Goal: Information Seeking & Learning: Learn about a topic

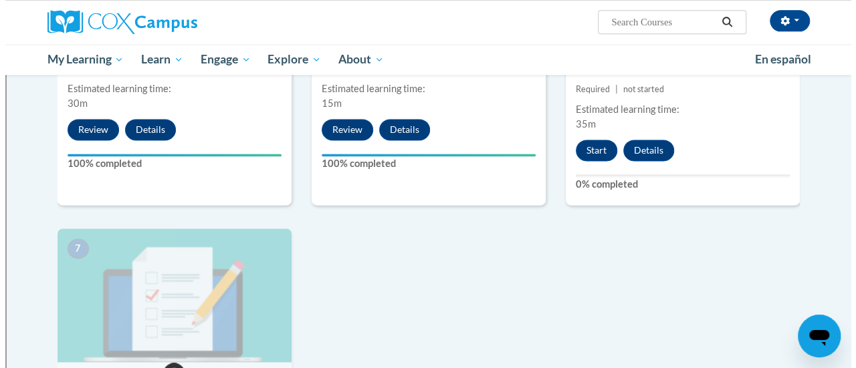
scroll to position [859, 0]
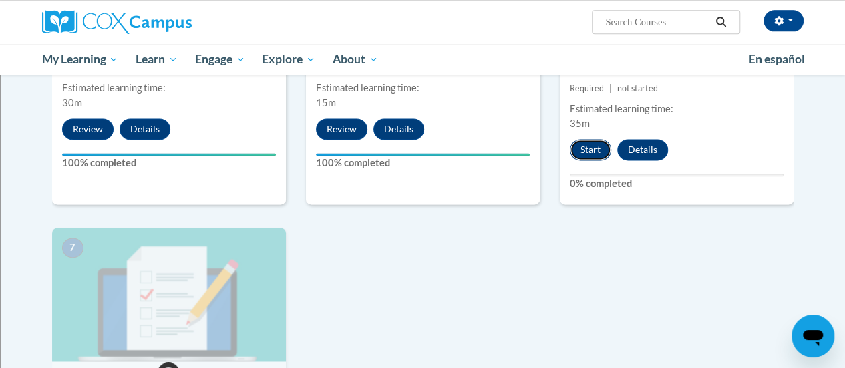
click at [590, 150] on button "Start" at bounding box center [590, 149] width 41 height 21
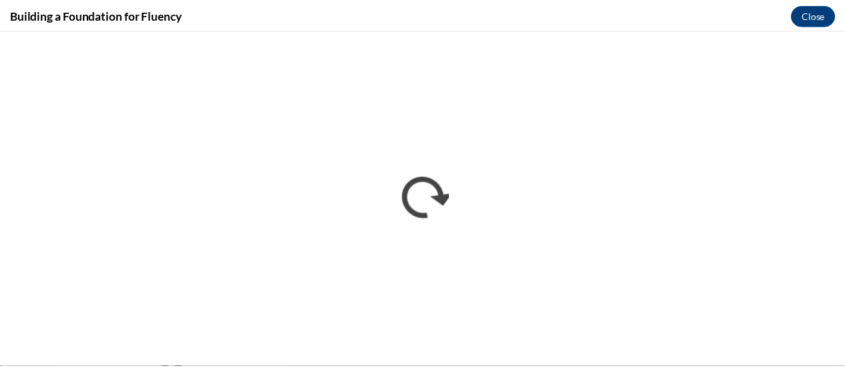
scroll to position [0, 0]
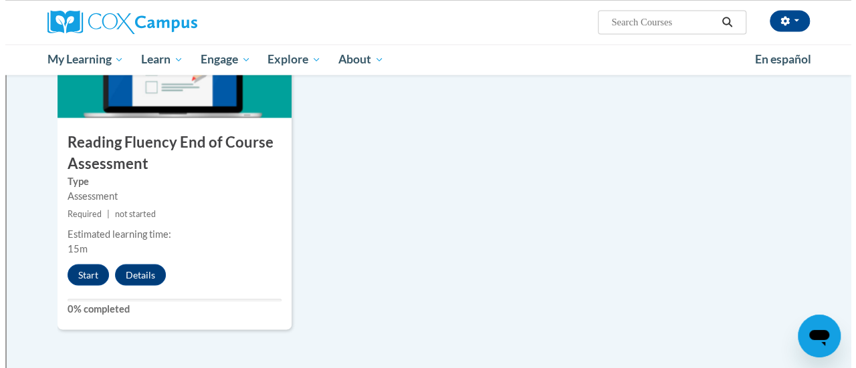
scroll to position [1104, 0]
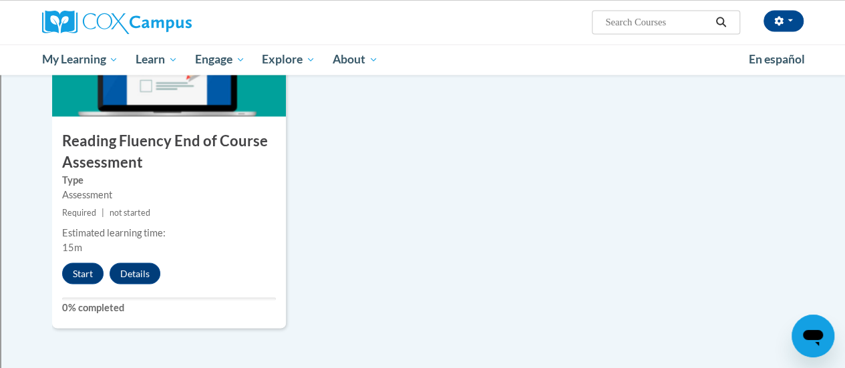
click at [81, 261] on div "7 Reading Fluency End of Course Assessment Type Assessment Required | not start…" at bounding box center [169, 156] width 234 height 346
click at [82, 267] on button "Start" at bounding box center [82, 273] width 41 height 21
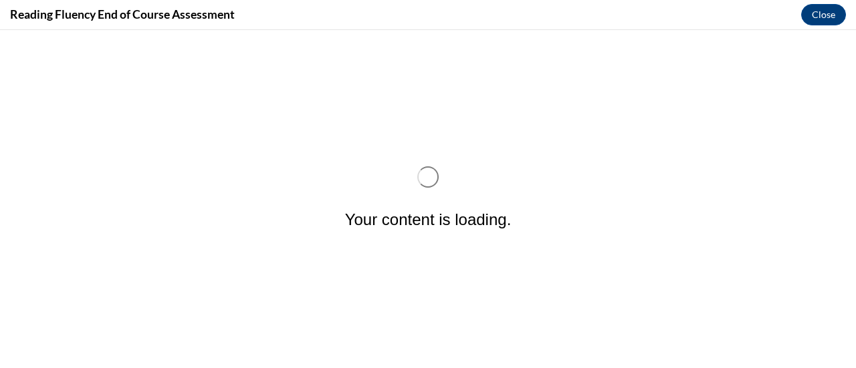
scroll to position [0, 0]
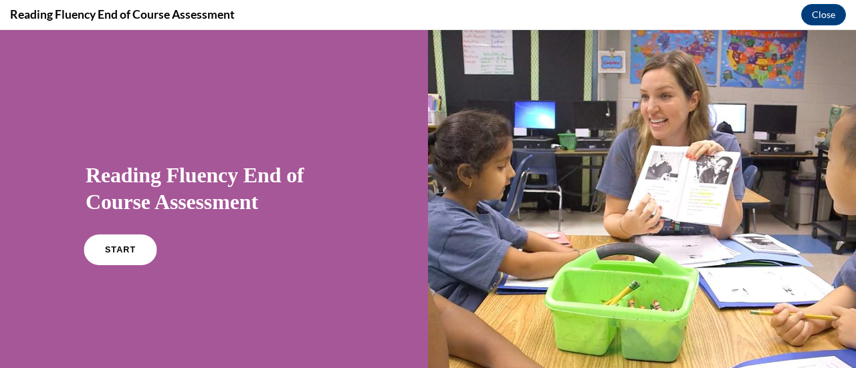
click at [106, 257] on link "START" at bounding box center [120, 250] width 73 height 31
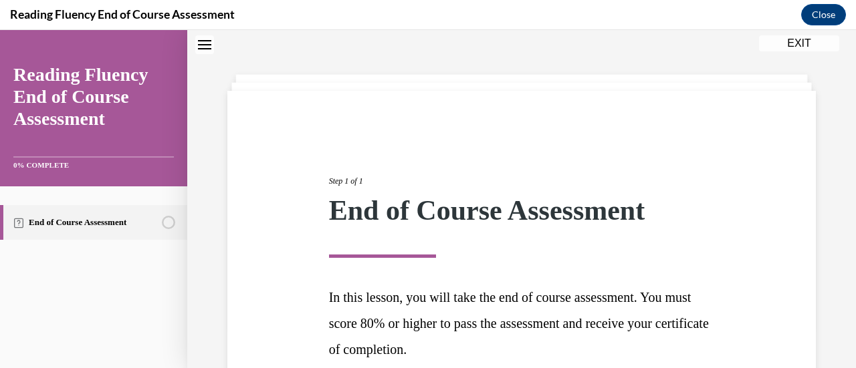
scroll to position [168, 0]
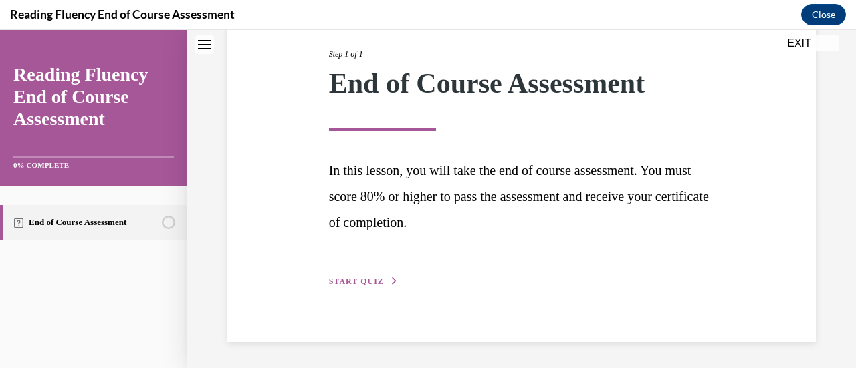
click at [376, 279] on span "START QUIZ" at bounding box center [356, 281] width 55 height 9
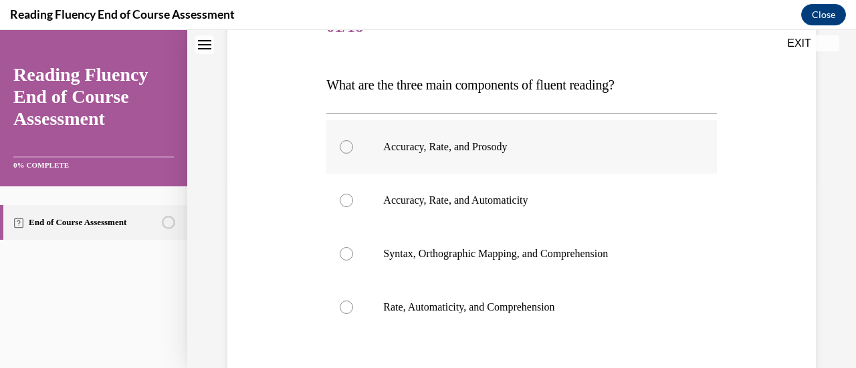
scroll to position [186, 0]
click at [344, 137] on label "Accuracy, Rate, and Prosody" at bounding box center [521, 145] width 390 height 53
click at [344, 139] on input "Accuracy, Rate, and Prosody" at bounding box center [346, 145] width 13 height 13
radio input "true"
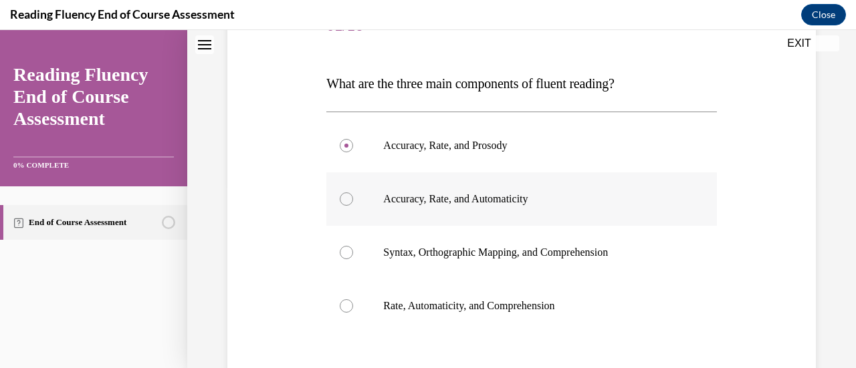
scroll to position [342, 0]
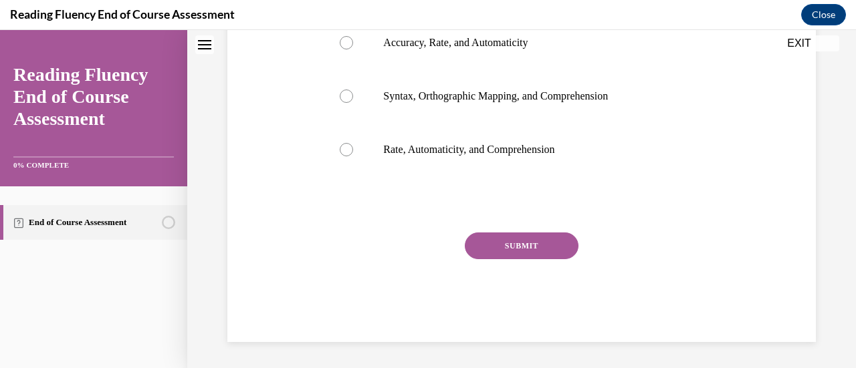
click at [507, 237] on button "SUBMIT" at bounding box center [522, 246] width 114 height 27
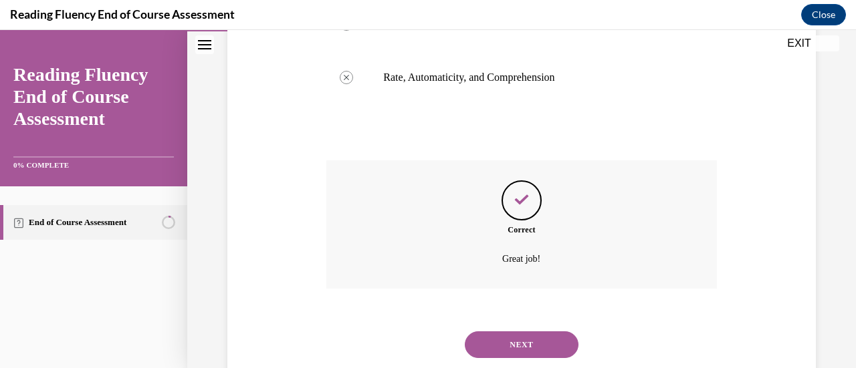
scroll to position [450, 0]
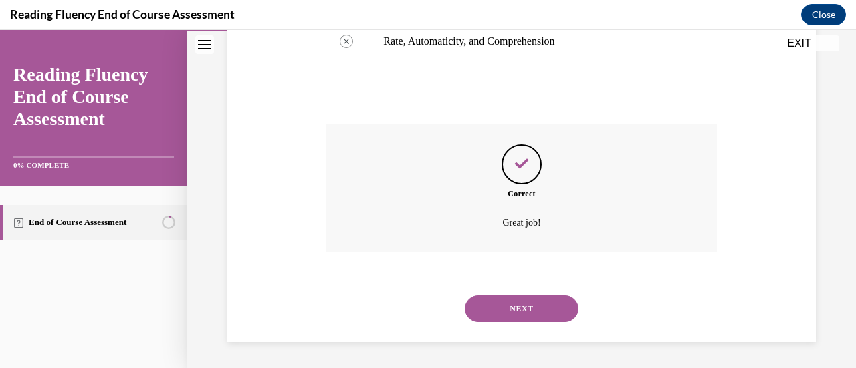
click at [504, 299] on button "NEXT" at bounding box center [522, 308] width 114 height 27
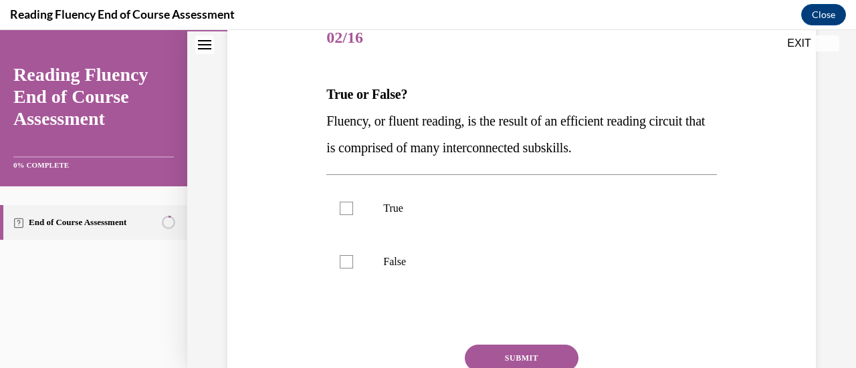
scroll to position [178, 0]
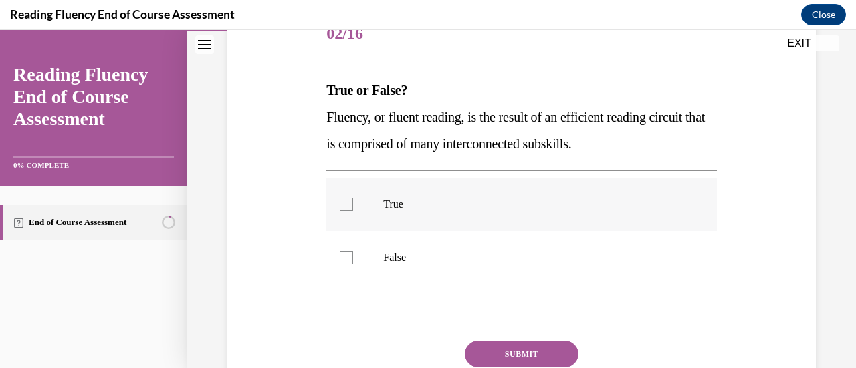
click at [343, 201] on div at bounding box center [346, 204] width 13 height 13
click at [343, 201] on input "True" at bounding box center [346, 204] width 13 height 13
checkbox input "true"
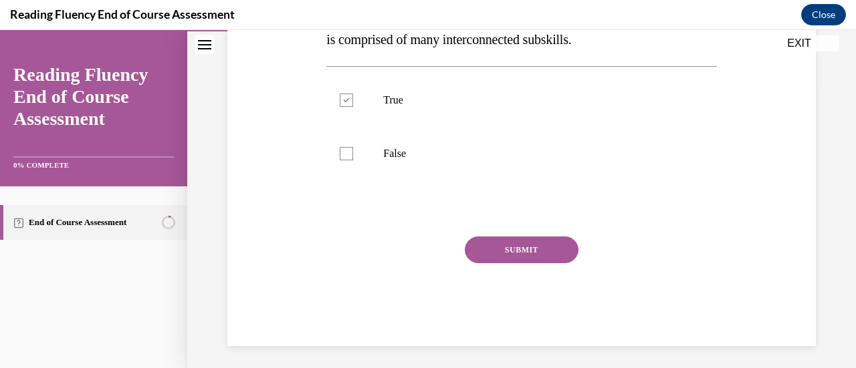
scroll to position [283, 0]
click at [490, 246] on button "SUBMIT" at bounding box center [522, 248] width 114 height 27
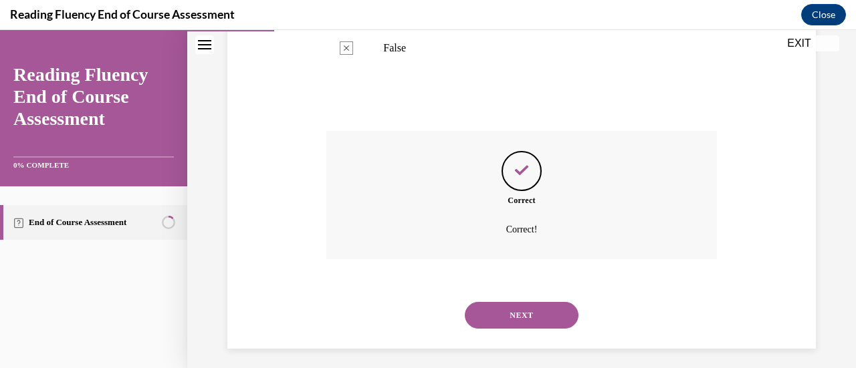
scroll to position [394, 0]
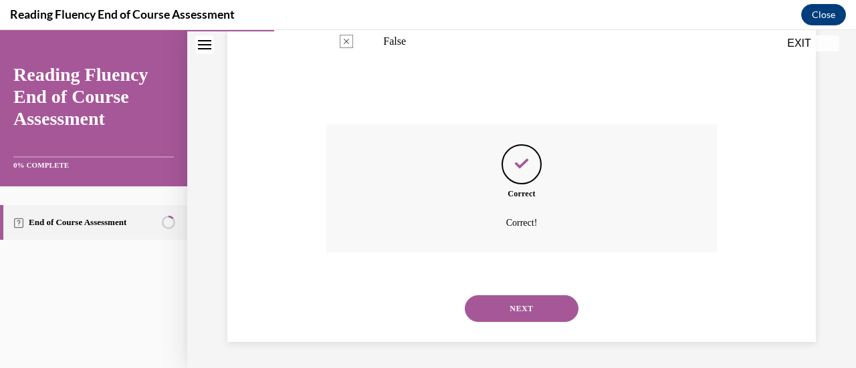
click at [492, 303] on button "NEXT" at bounding box center [522, 308] width 114 height 27
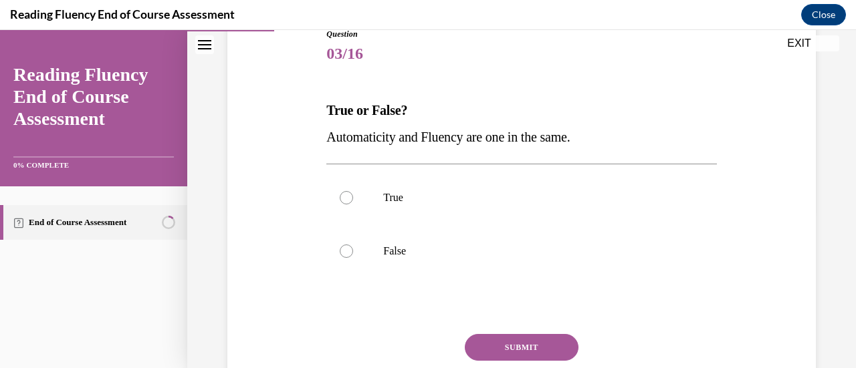
scroll to position [160, 0]
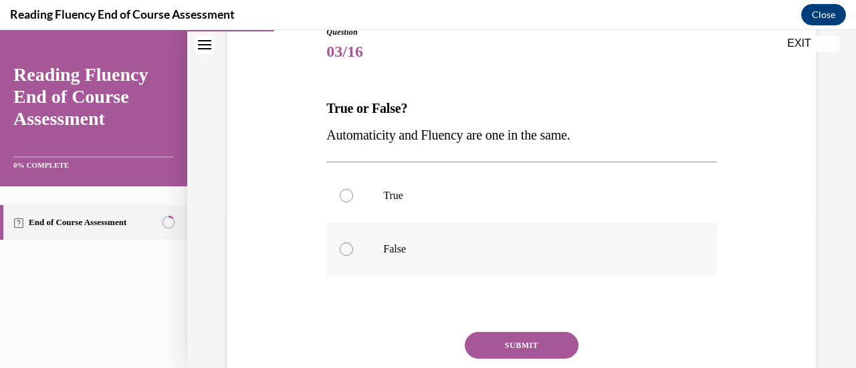
click at [349, 249] on div at bounding box center [346, 249] width 13 height 13
click at [349, 249] on input "False" at bounding box center [346, 249] width 13 height 13
radio input "true"
click at [520, 334] on button "SUBMIT" at bounding box center [522, 345] width 114 height 27
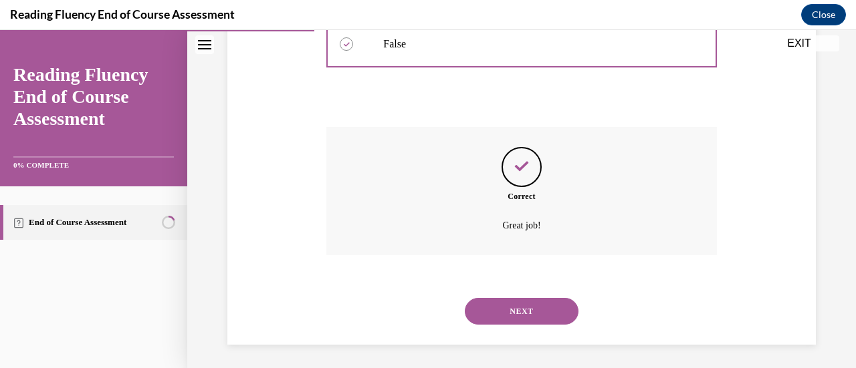
scroll to position [368, 0]
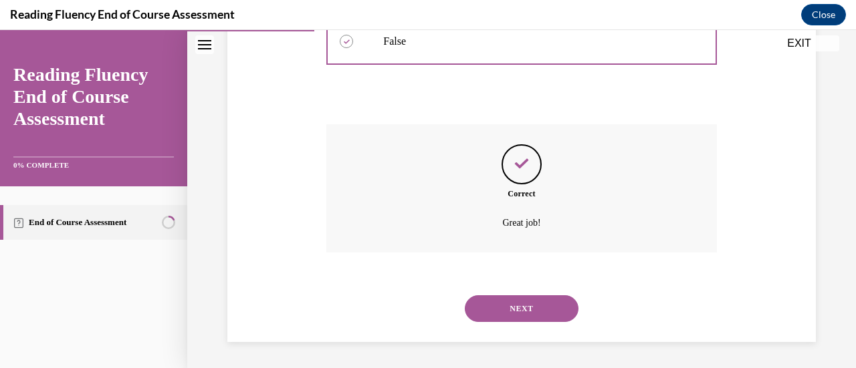
click at [518, 310] on button "NEXT" at bounding box center [522, 308] width 114 height 27
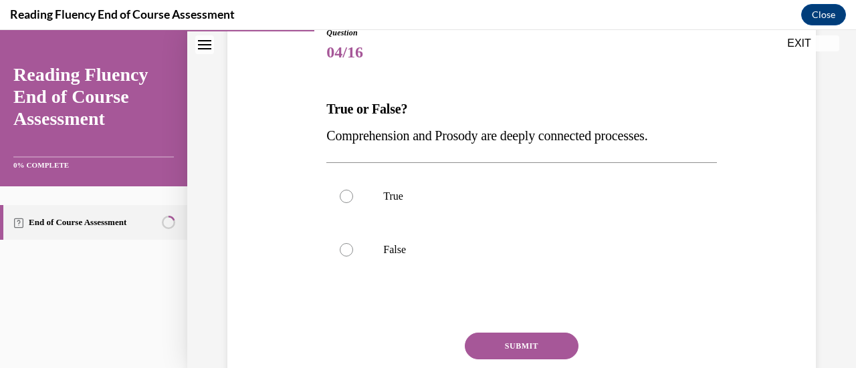
scroll to position [160, 0]
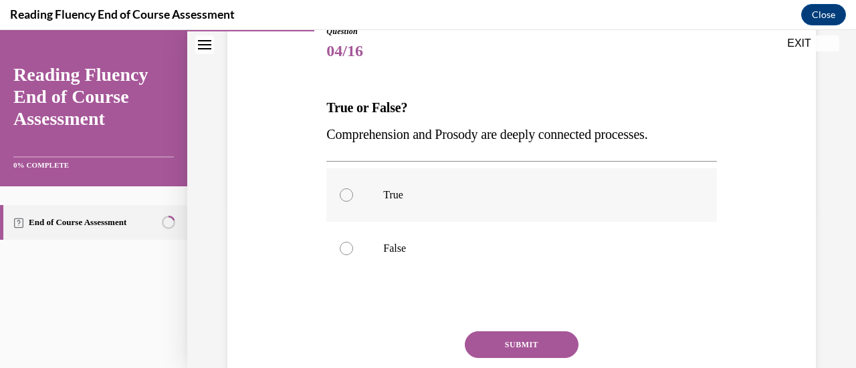
click at [349, 199] on div at bounding box center [346, 194] width 13 height 13
click at [349, 199] on input "True" at bounding box center [346, 194] width 13 height 13
radio input "true"
click at [495, 344] on button "SUBMIT" at bounding box center [522, 345] width 114 height 27
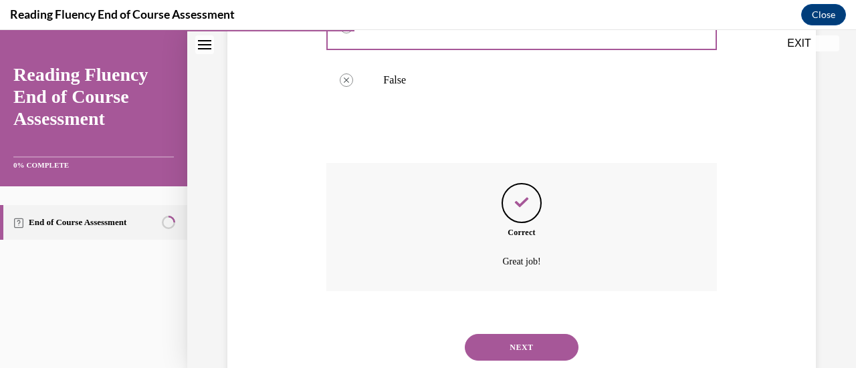
scroll to position [368, 0]
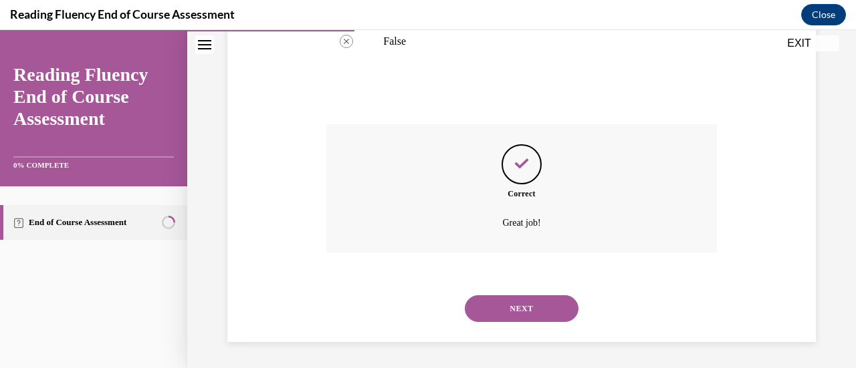
click at [521, 301] on button "NEXT" at bounding box center [522, 308] width 114 height 27
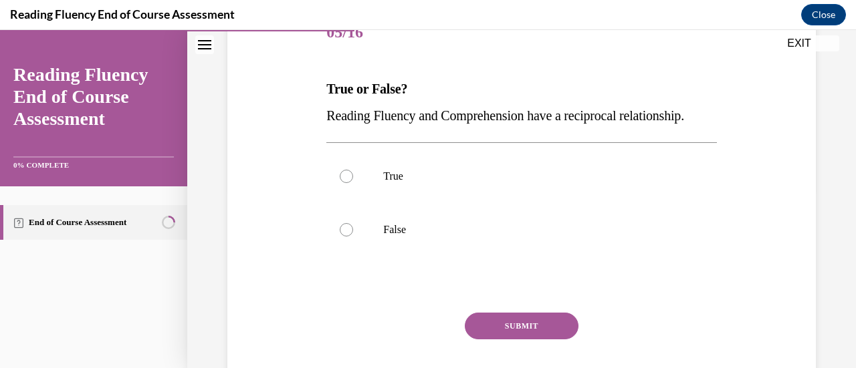
scroll to position [192, 0]
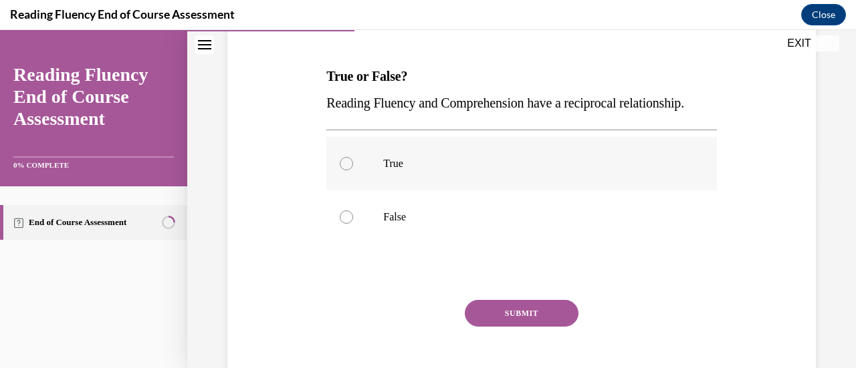
click at [346, 170] on div at bounding box center [346, 163] width 13 height 13
click at [346, 170] on input "True" at bounding box center [346, 163] width 13 height 13
radio input "true"
click at [509, 327] on button "SUBMIT" at bounding box center [522, 313] width 114 height 27
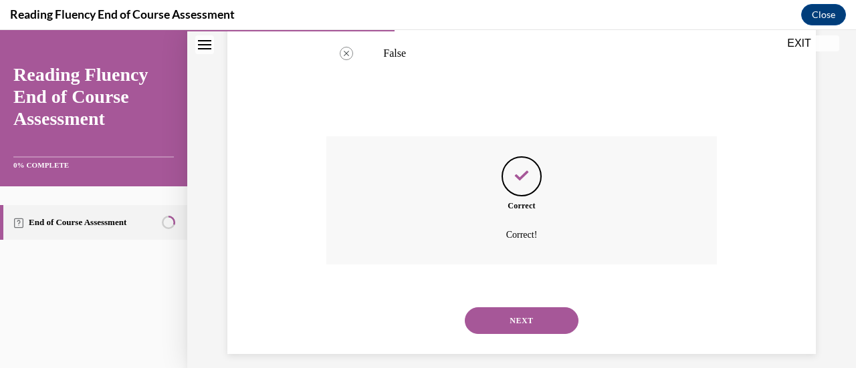
scroll to position [394, 0]
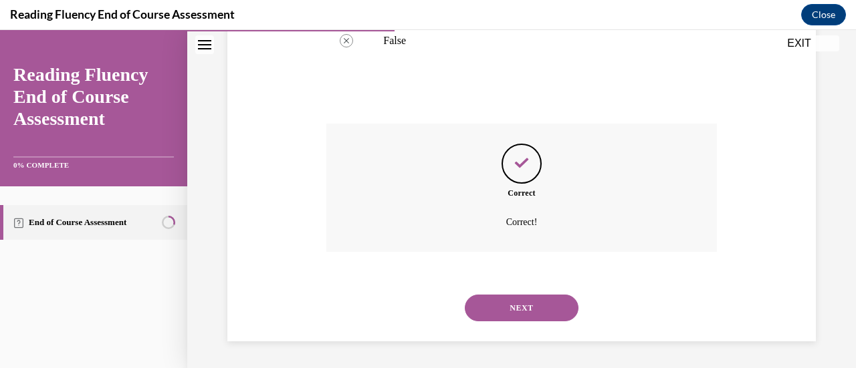
click at [513, 308] on button "NEXT" at bounding box center [522, 308] width 114 height 27
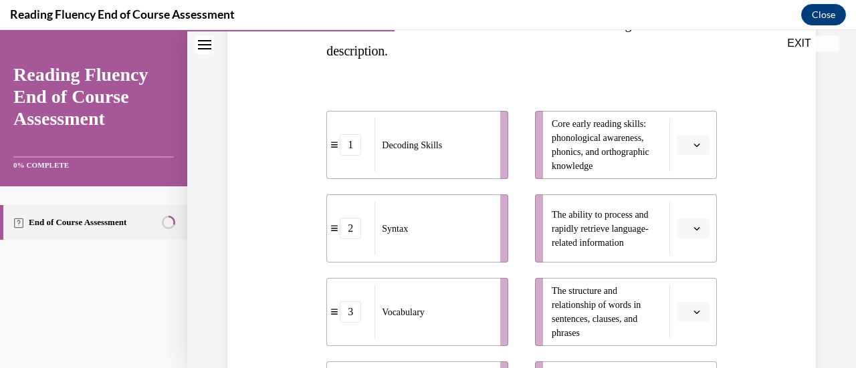
scroll to position [244, 0]
click at [693, 148] on icon "button" at bounding box center [696, 145] width 7 height 7
click at [683, 201] on div "1" at bounding box center [682, 201] width 33 height 27
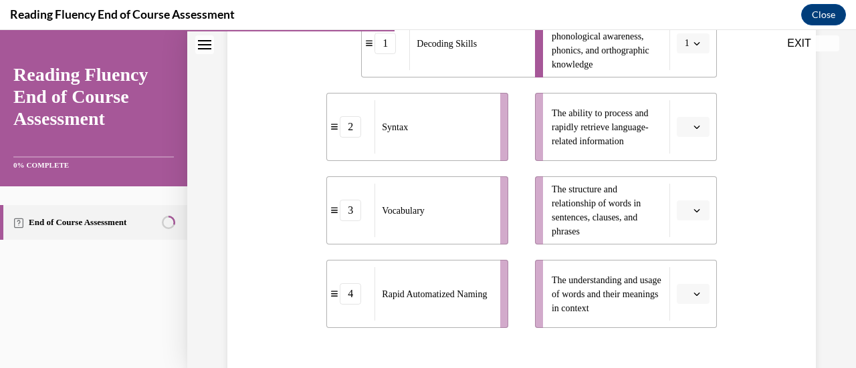
scroll to position [348, 0]
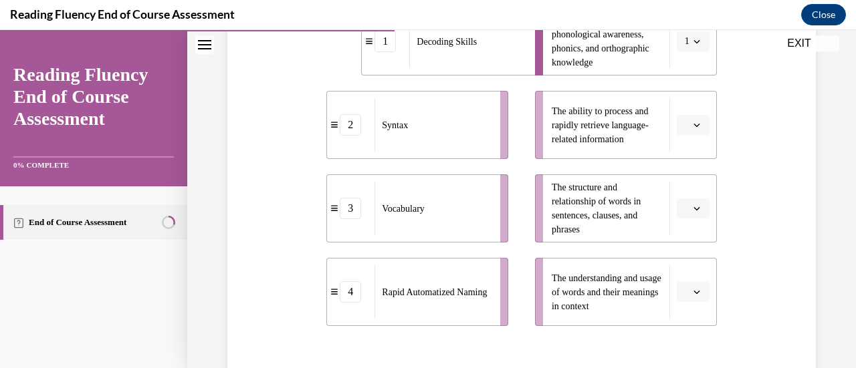
click at [692, 290] on span "button" at bounding box center [696, 291] width 9 height 9
click at [684, 229] on div "3" at bounding box center [682, 236] width 33 height 27
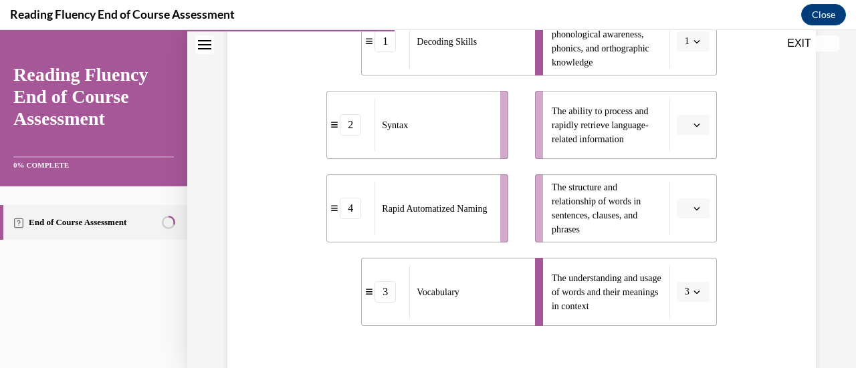
click at [693, 207] on icon "button" at bounding box center [696, 208] width 7 height 7
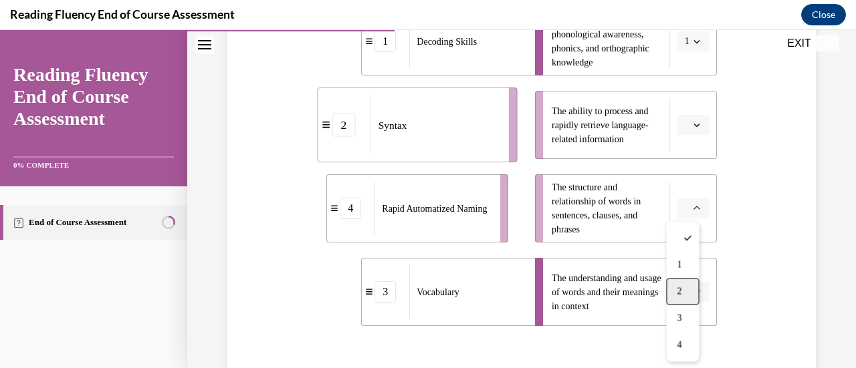
click at [684, 285] on div "2" at bounding box center [682, 291] width 33 height 27
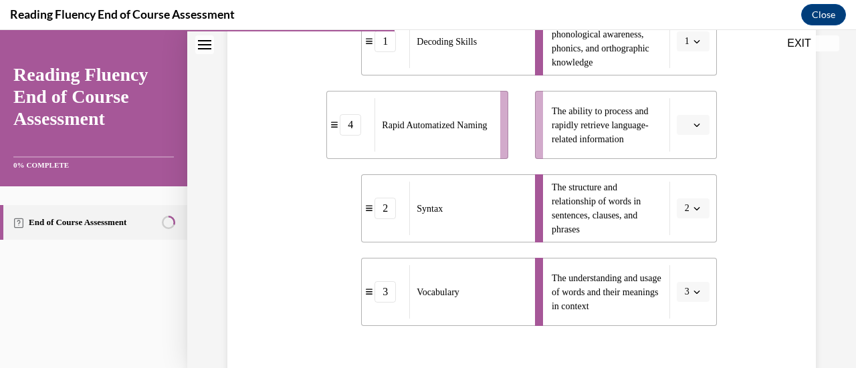
click at [694, 117] on button "button" at bounding box center [692, 125] width 33 height 20
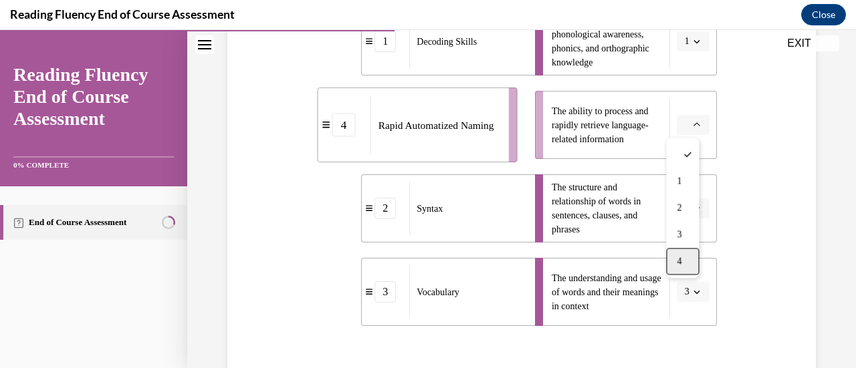
click at [689, 253] on div "4" at bounding box center [682, 261] width 33 height 27
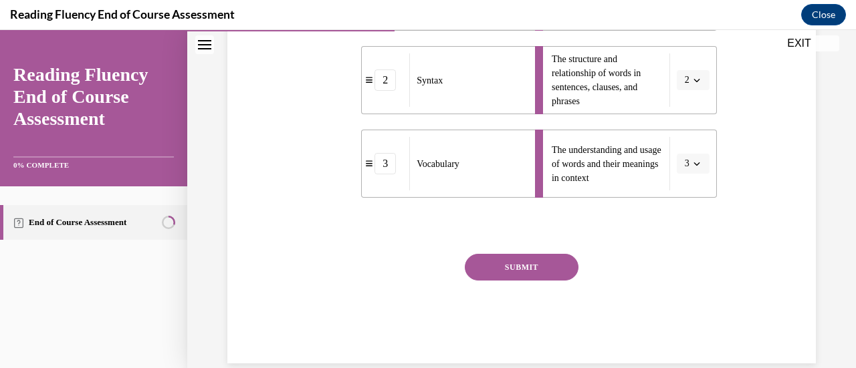
scroll to position [477, 0]
click at [511, 275] on button "SUBMIT" at bounding box center [522, 266] width 114 height 27
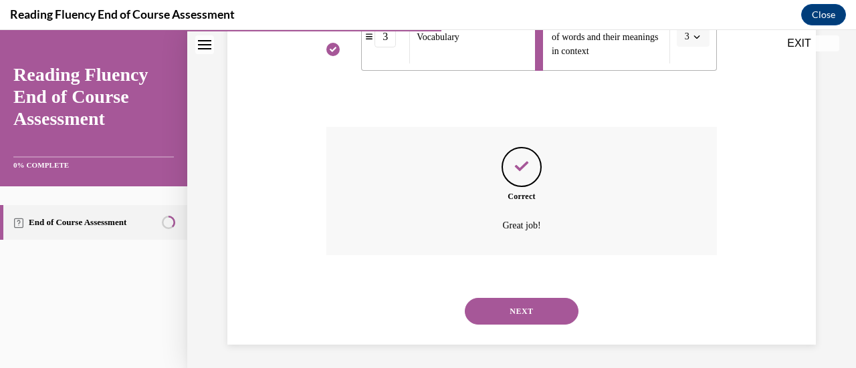
scroll to position [606, 0]
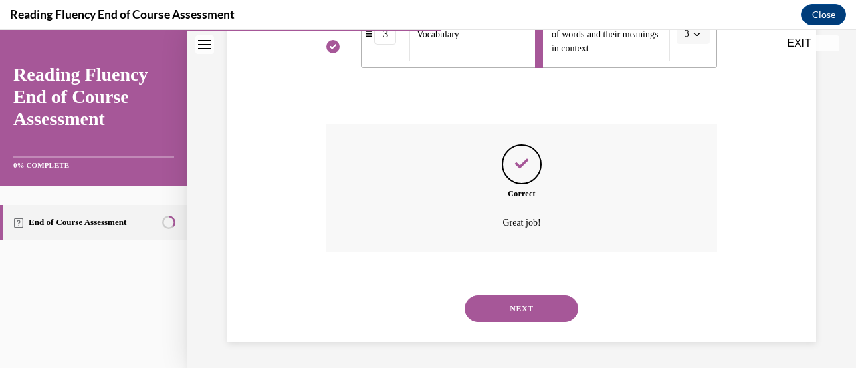
click at [515, 312] on button "NEXT" at bounding box center [522, 308] width 114 height 27
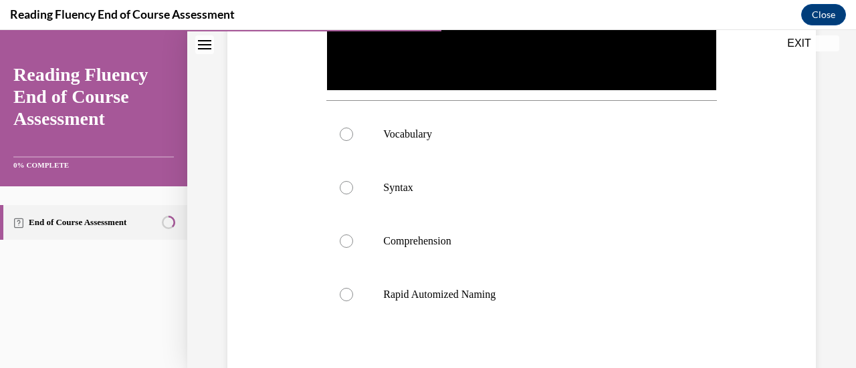
scroll to position [452, 0]
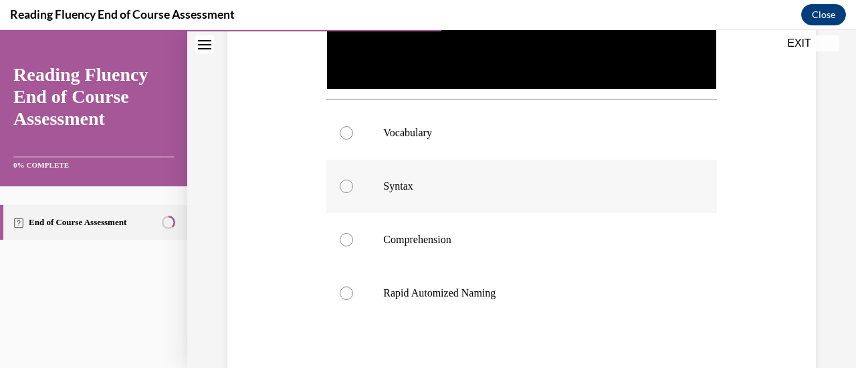
click at [352, 176] on label "Syntax" at bounding box center [521, 186] width 390 height 53
click at [352, 180] on input "Syntax" at bounding box center [346, 186] width 13 height 13
radio input "true"
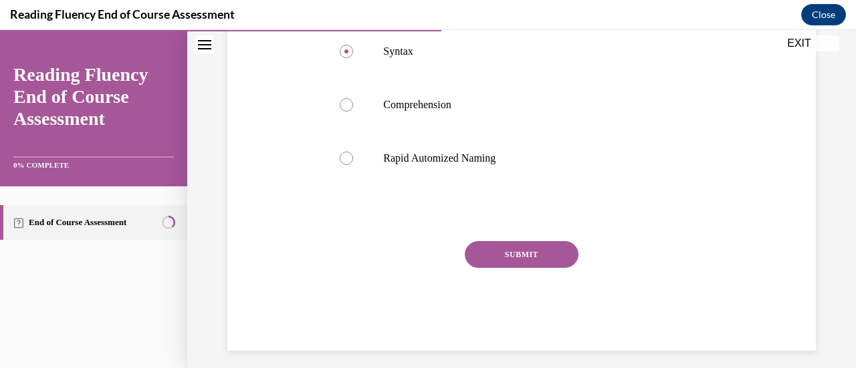
scroll to position [592, 0]
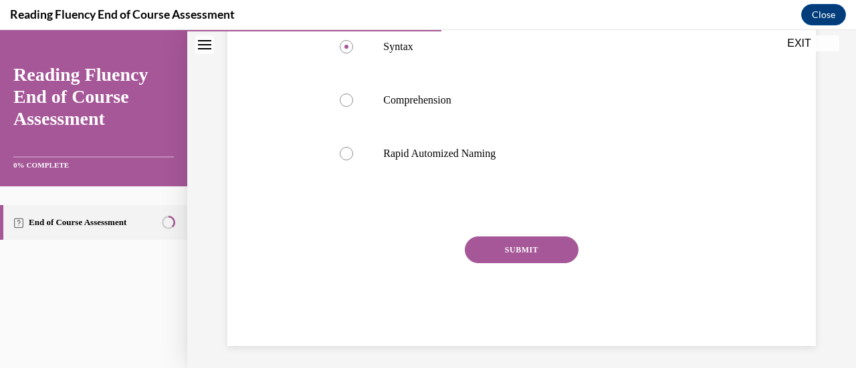
click at [537, 244] on button "SUBMIT" at bounding box center [522, 250] width 114 height 27
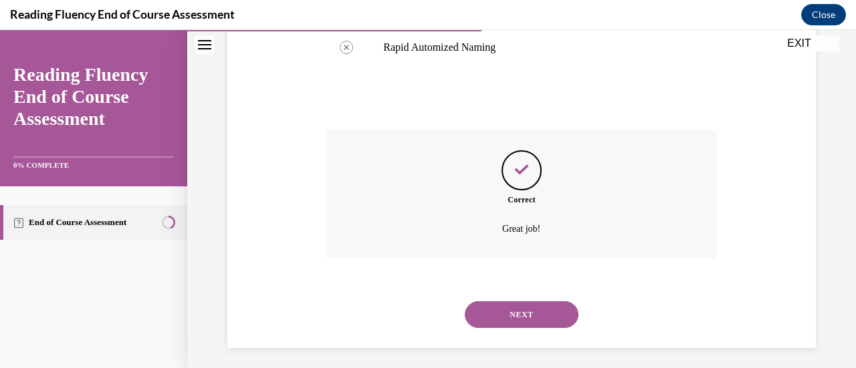
scroll to position [700, 0]
click at [503, 303] on button "NEXT" at bounding box center [522, 312] width 114 height 27
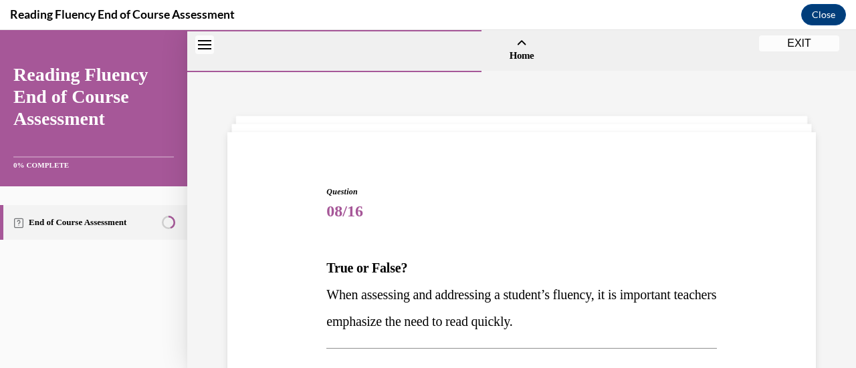
scroll to position [286, 0]
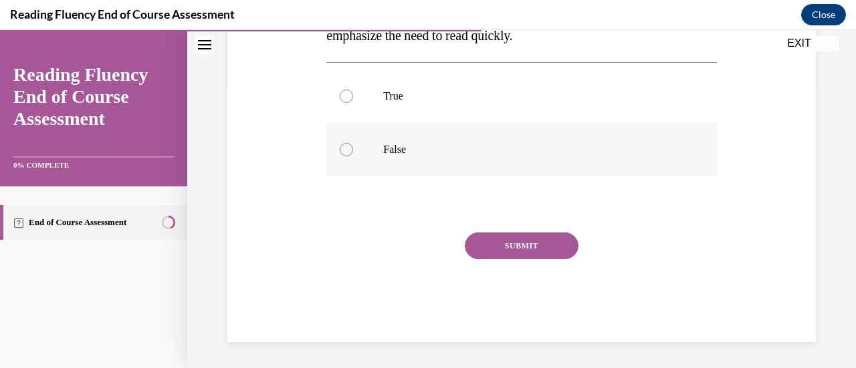
click at [348, 153] on div at bounding box center [346, 149] width 13 height 13
click at [348, 153] on input "False" at bounding box center [346, 149] width 13 height 13
radio input "true"
click at [493, 244] on button "SUBMIT" at bounding box center [522, 246] width 114 height 27
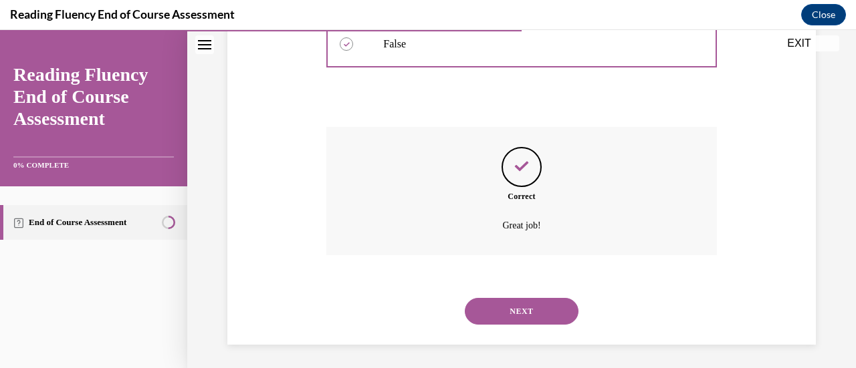
scroll to position [394, 0]
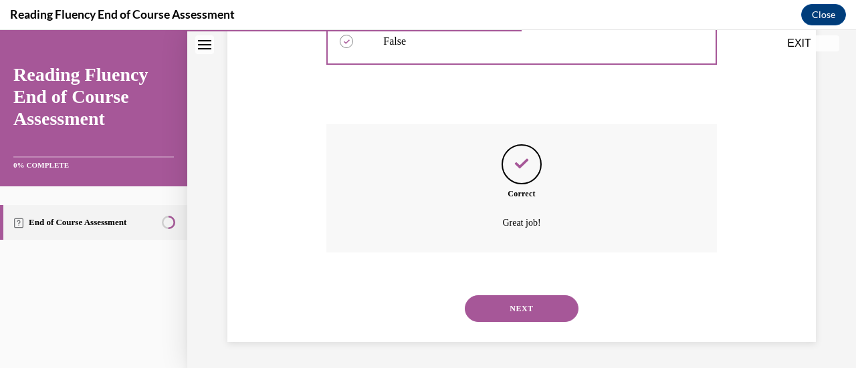
click at [495, 304] on button "NEXT" at bounding box center [522, 308] width 114 height 27
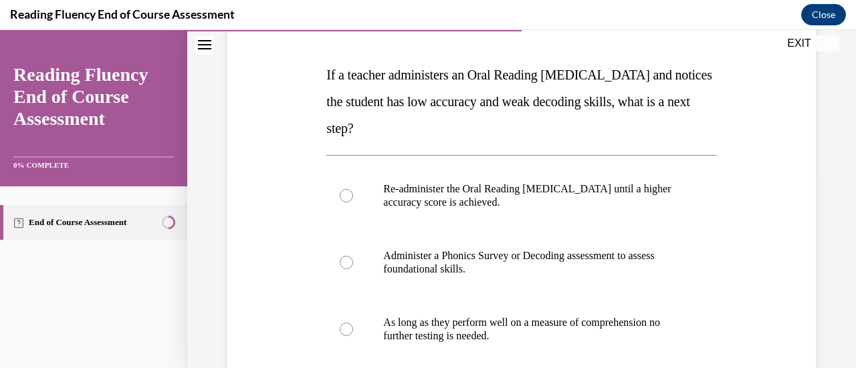
scroll to position [195, 0]
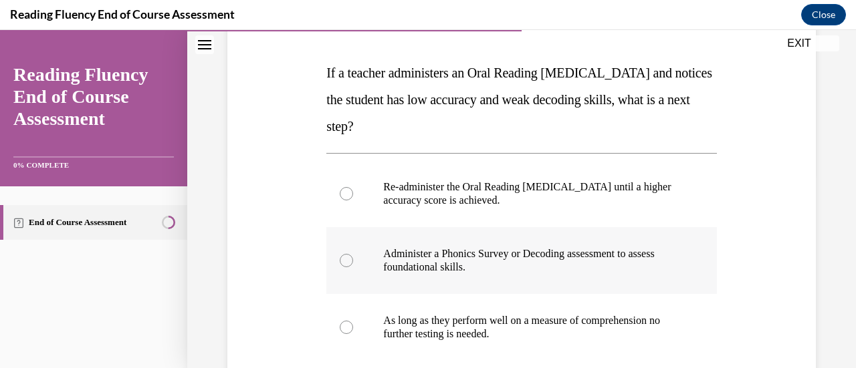
click at [344, 262] on div at bounding box center [346, 260] width 13 height 13
click at [344, 262] on input "Administer a Phonics Survey or Decoding assessment to assess foundational skill…" at bounding box center [346, 260] width 13 height 13
radio input "true"
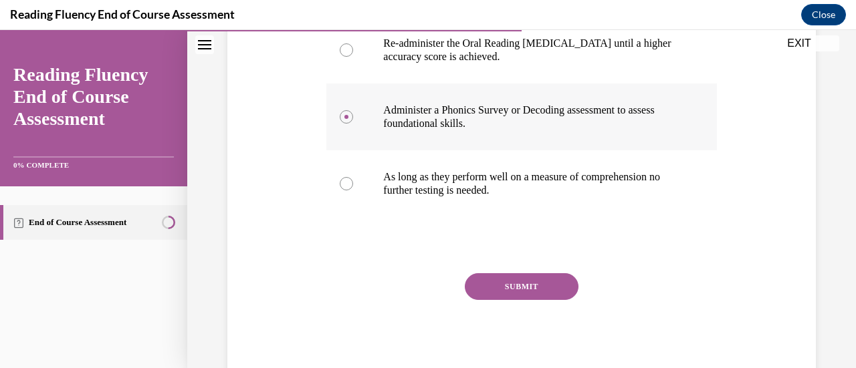
scroll to position [340, 0]
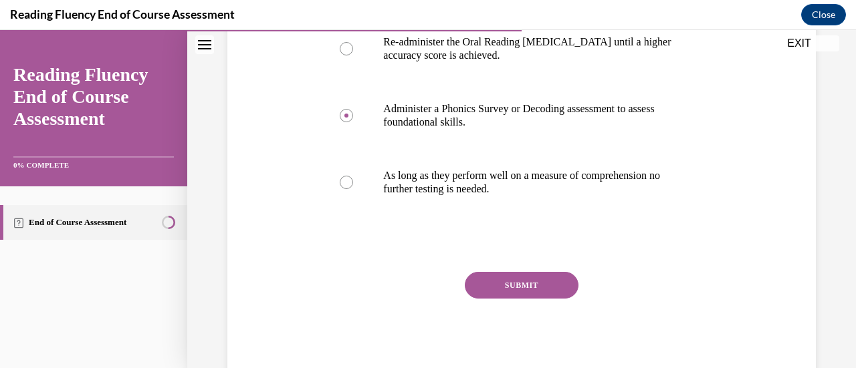
click at [506, 286] on button "SUBMIT" at bounding box center [522, 285] width 114 height 27
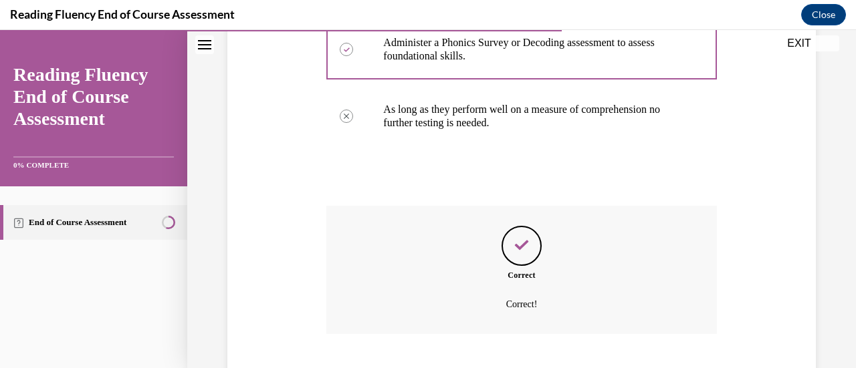
scroll to position [488, 0]
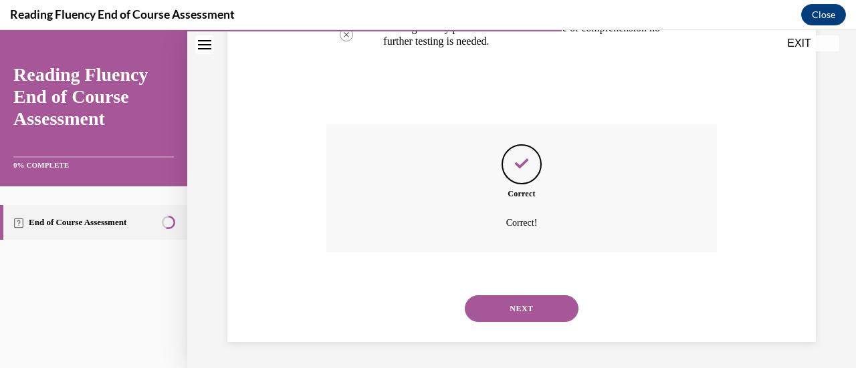
click at [508, 303] on button "NEXT" at bounding box center [522, 308] width 114 height 27
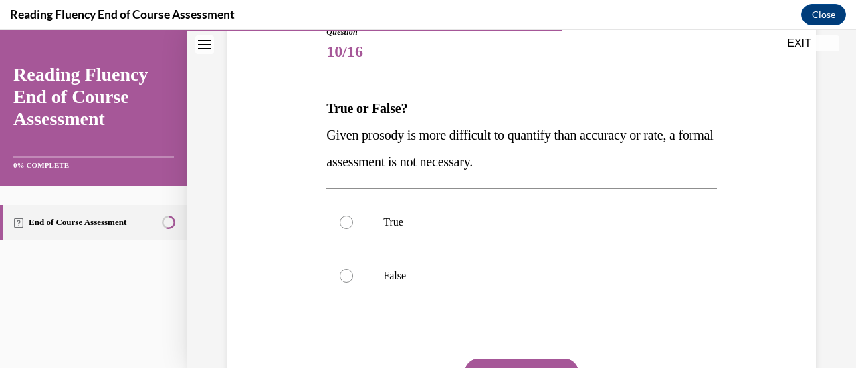
scroll to position [160, 0]
click at [348, 277] on div at bounding box center [346, 275] width 13 height 13
click at [348, 277] on input "False" at bounding box center [346, 275] width 13 height 13
radio input "true"
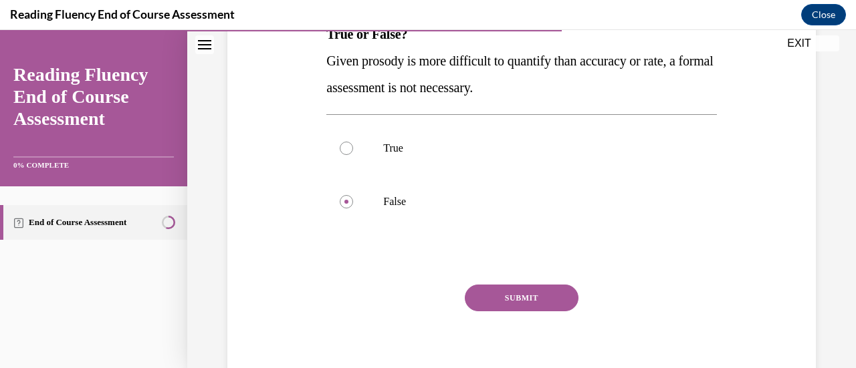
click at [544, 299] on button "SUBMIT" at bounding box center [522, 298] width 114 height 27
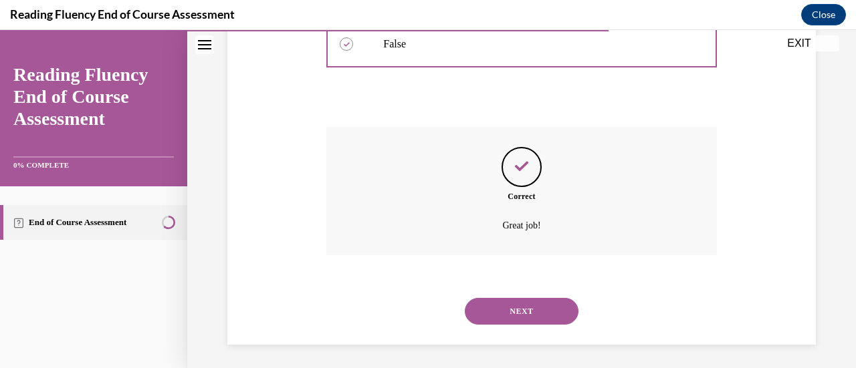
scroll to position [394, 0]
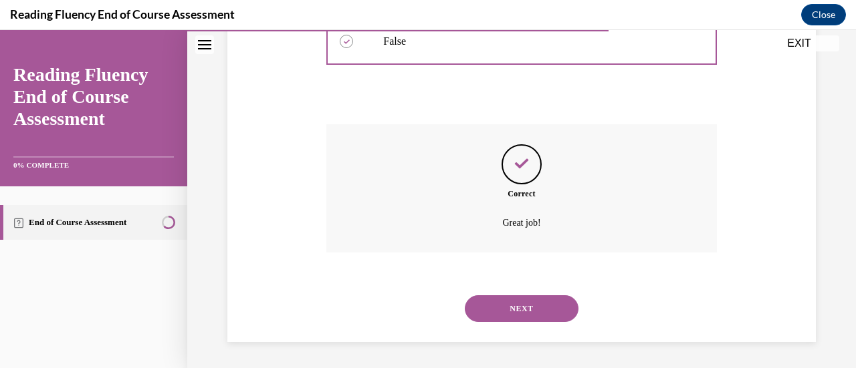
click at [517, 305] on button "NEXT" at bounding box center [522, 308] width 114 height 27
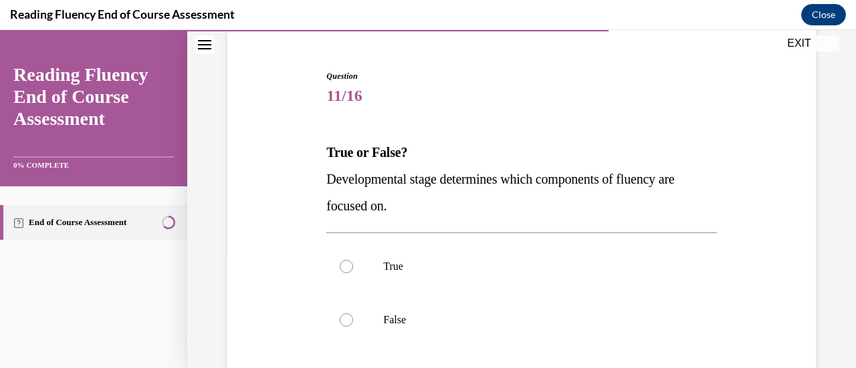
scroll to position [124, 0]
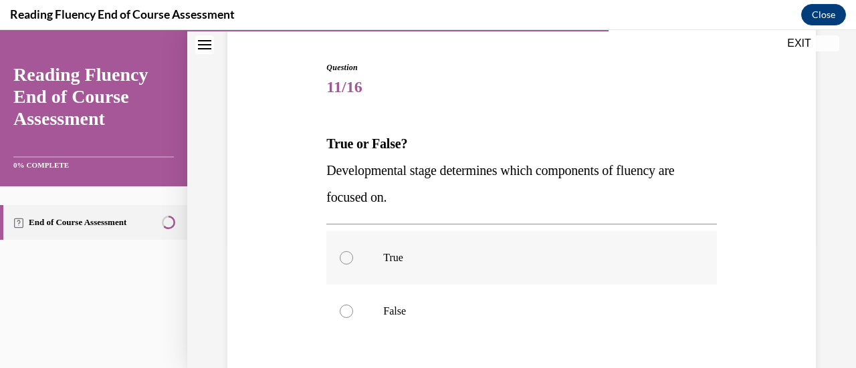
click at [345, 251] on div at bounding box center [346, 257] width 13 height 13
click at [345, 251] on input "True" at bounding box center [346, 257] width 13 height 13
radio input "true"
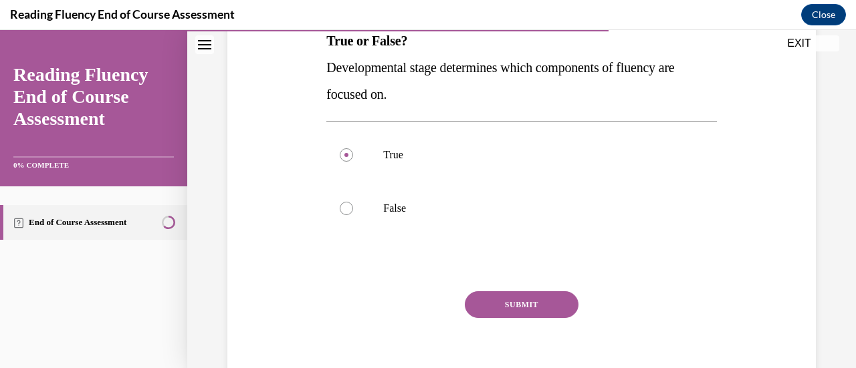
click at [502, 300] on button "SUBMIT" at bounding box center [522, 304] width 114 height 27
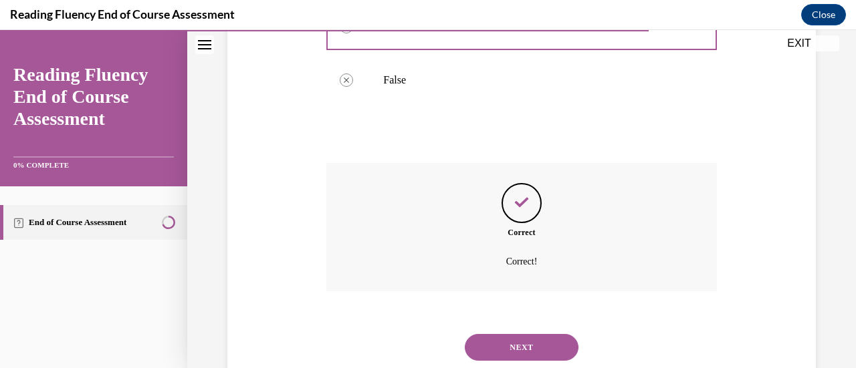
scroll to position [394, 0]
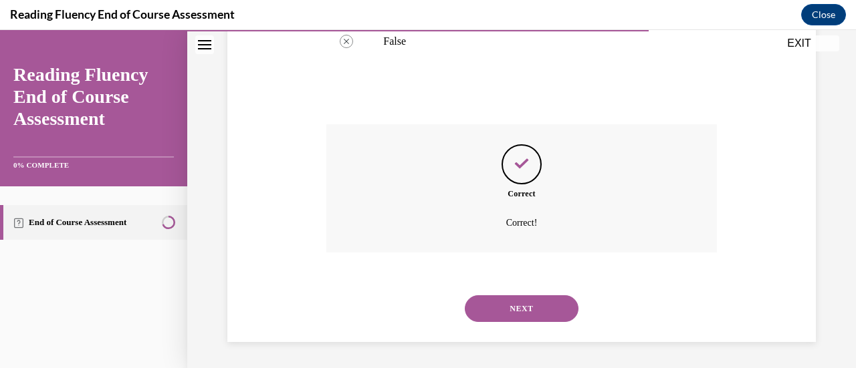
click at [503, 313] on button "NEXT" at bounding box center [522, 308] width 114 height 27
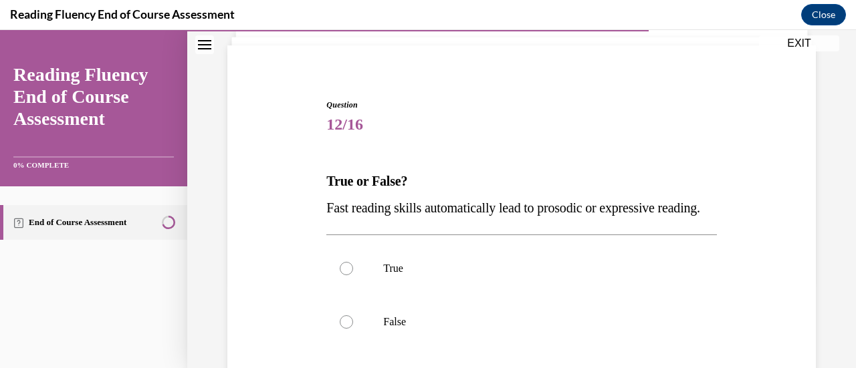
scroll to position [114, 0]
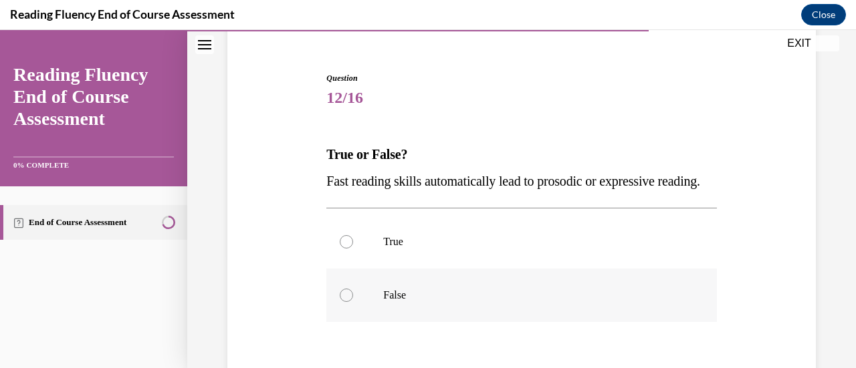
click at [370, 317] on label "False" at bounding box center [521, 295] width 390 height 53
click at [353, 302] on input "False" at bounding box center [346, 295] width 13 height 13
radio input "true"
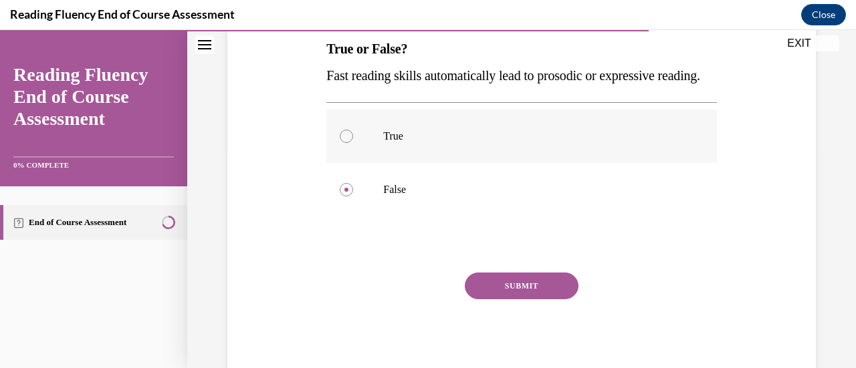
scroll to position [224, 0]
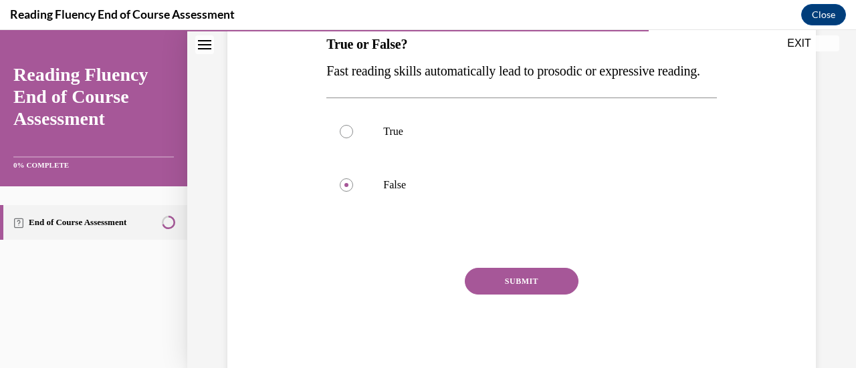
click at [529, 295] on button "SUBMIT" at bounding box center [522, 281] width 114 height 27
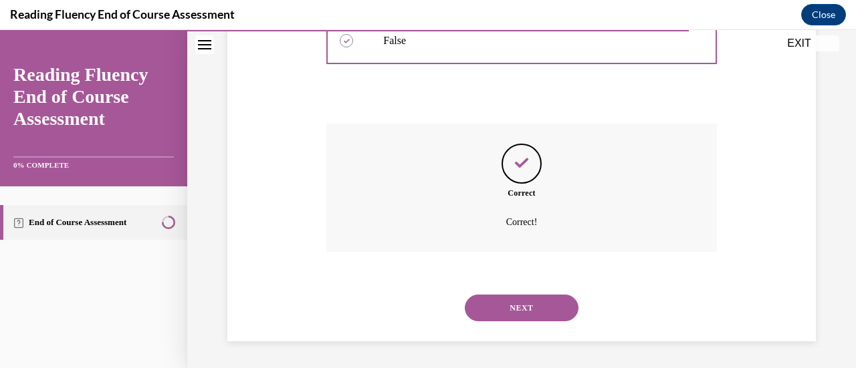
scroll to position [394, 0]
click at [509, 306] on button "NEXT" at bounding box center [522, 308] width 114 height 27
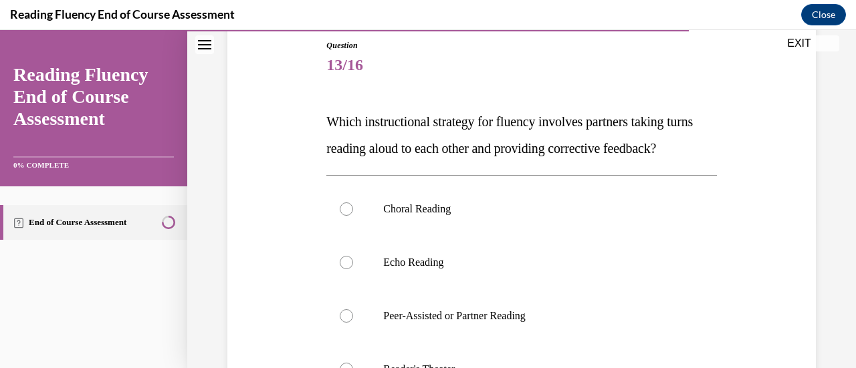
scroll to position [147, 0]
click at [348, 335] on label "Peer-Assisted or Partner Reading" at bounding box center [521, 315] width 390 height 53
click at [348, 322] on input "Peer-Assisted or Partner Reading" at bounding box center [346, 315] width 13 height 13
radio input "true"
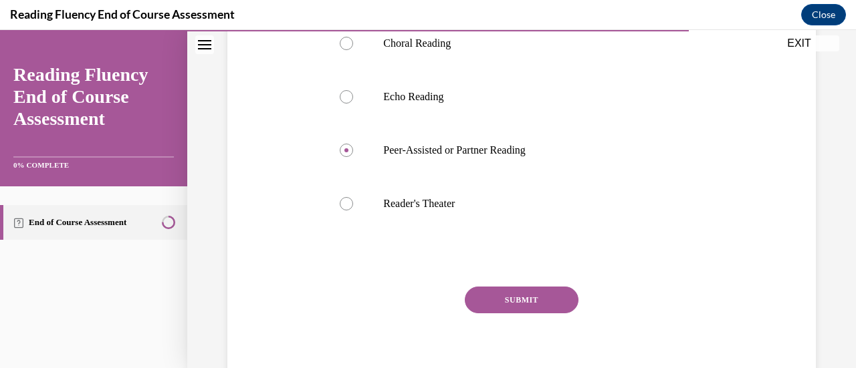
click at [509, 313] on button "SUBMIT" at bounding box center [522, 300] width 114 height 27
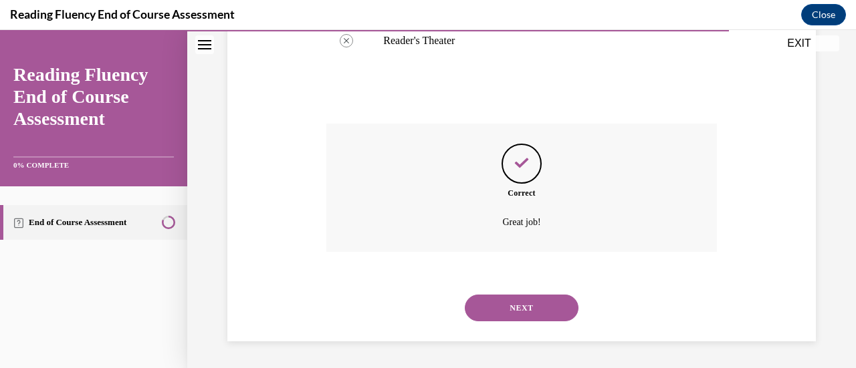
scroll to position [501, 0]
click at [504, 314] on button "NEXT" at bounding box center [522, 308] width 114 height 27
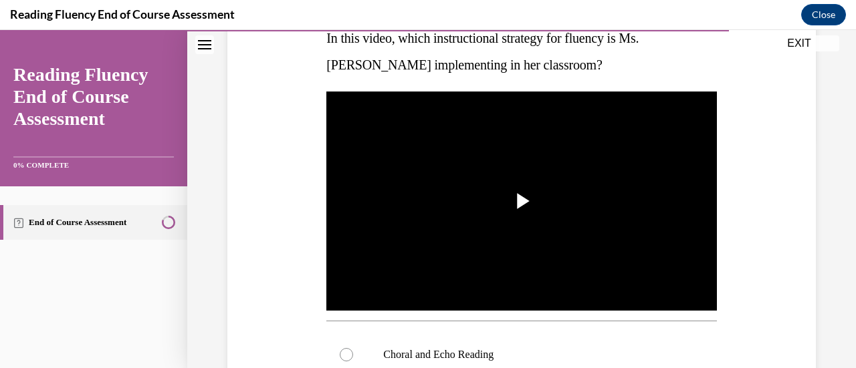
scroll to position [233, 0]
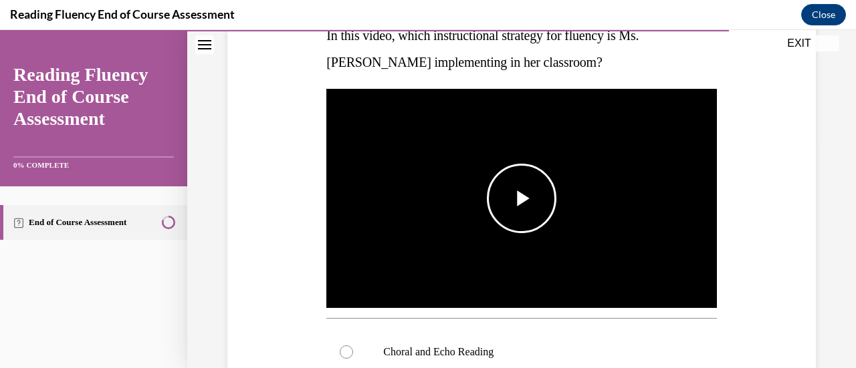
click at [521, 199] on span "Video player" at bounding box center [521, 199] width 0 height 0
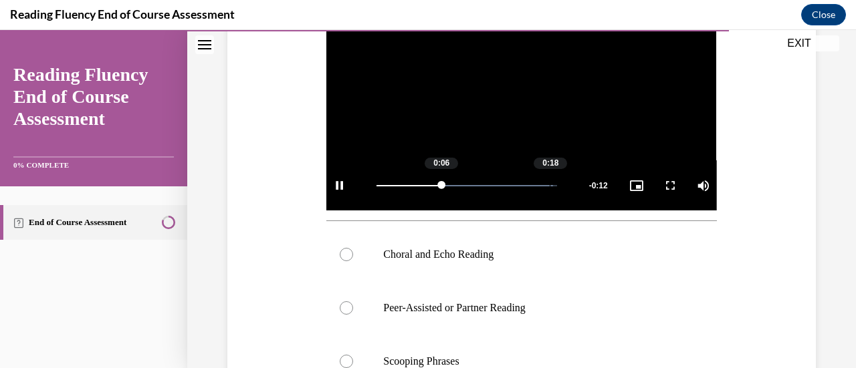
scroll to position [345, 0]
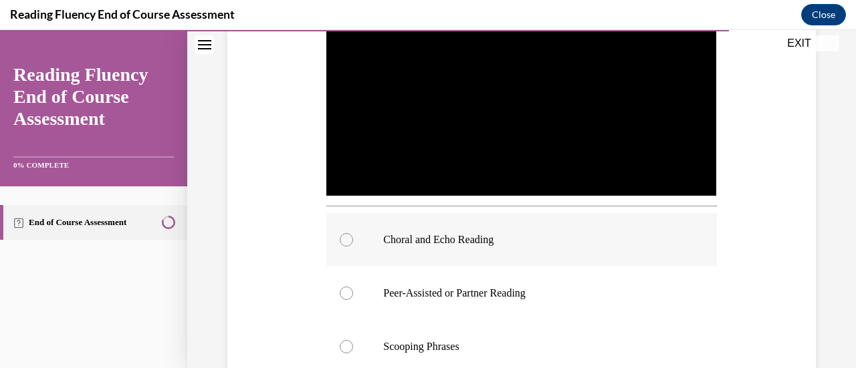
click at [353, 239] on label "Choral and Echo Reading" at bounding box center [521, 239] width 390 height 53
click at [353, 239] on input "Choral and Echo Reading" at bounding box center [346, 239] width 13 height 13
radio input "true"
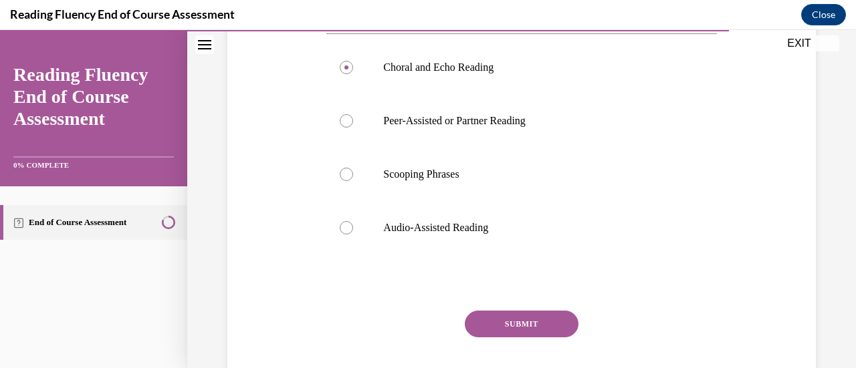
click at [527, 315] on button "SUBMIT" at bounding box center [522, 324] width 114 height 27
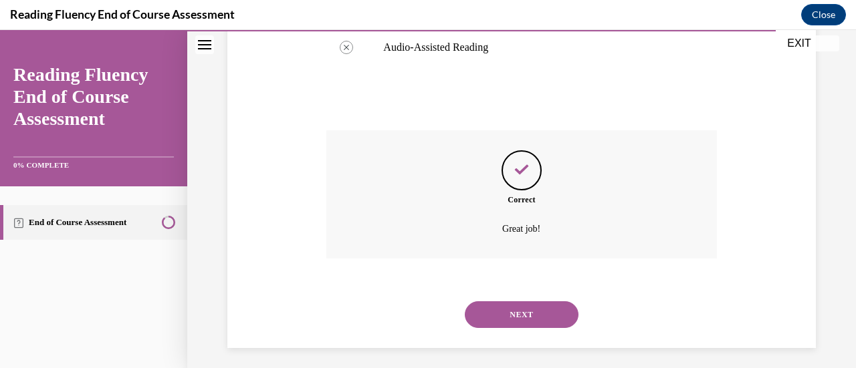
scroll to position [700, 0]
click at [527, 315] on button "NEXT" at bounding box center [522, 312] width 114 height 27
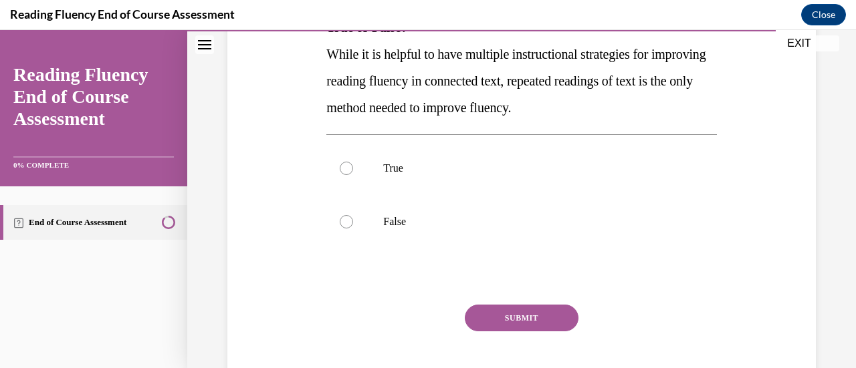
scroll to position [241, 0]
click at [348, 217] on div at bounding box center [346, 221] width 13 height 13
click at [348, 217] on input "False" at bounding box center [346, 221] width 13 height 13
radio input "true"
click at [496, 311] on button "SUBMIT" at bounding box center [522, 317] width 114 height 27
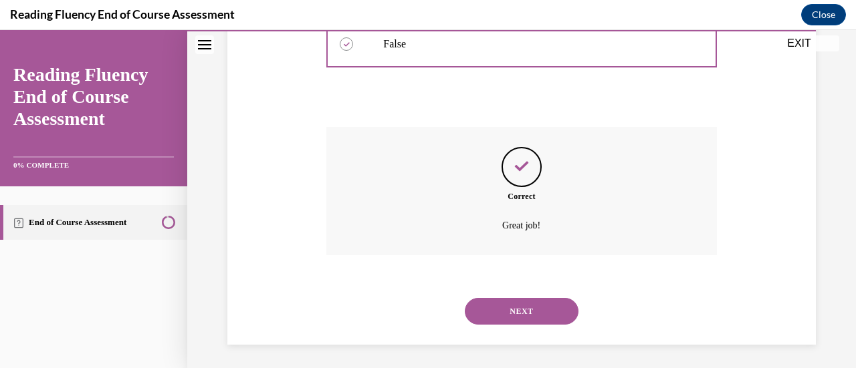
scroll to position [421, 0]
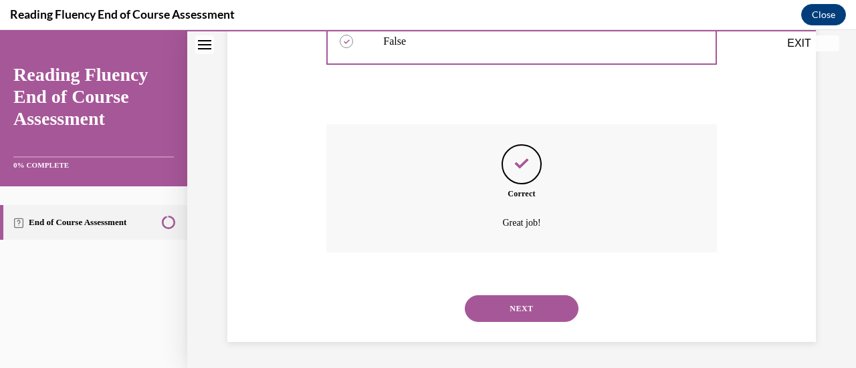
click at [496, 311] on button "NEXT" at bounding box center [522, 308] width 114 height 27
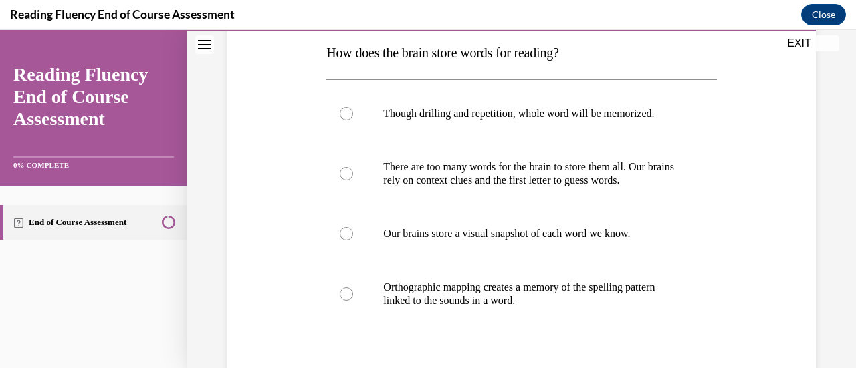
scroll to position [216, 0]
click at [351, 295] on div at bounding box center [346, 293] width 13 height 13
click at [351, 295] on input "Orthographic mapping creates a memory of the spelling pattern linked to the sou…" at bounding box center [346, 293] width 13 height 13
radio input "true"
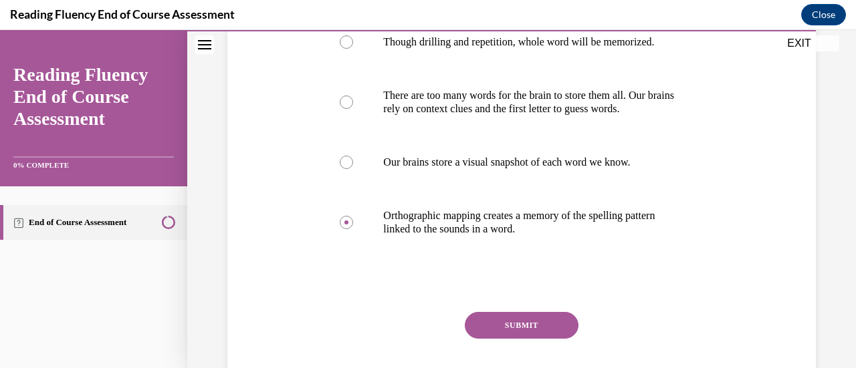
click at [540, 312] on button "SUBMIT" at bounding box center [522, 325] width 114 height 27
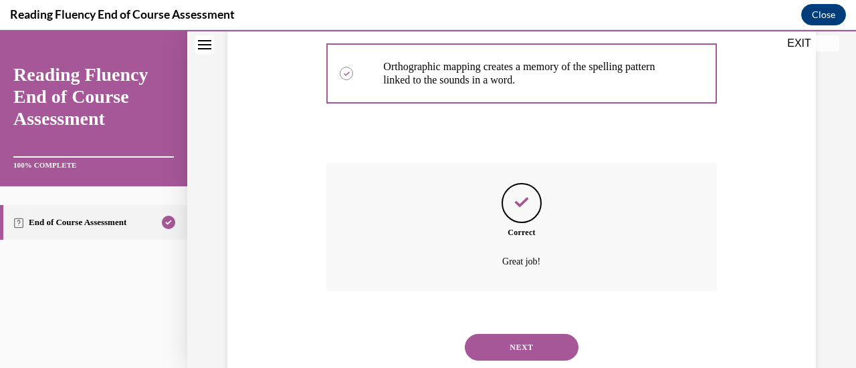
scroll to position [475, 0]
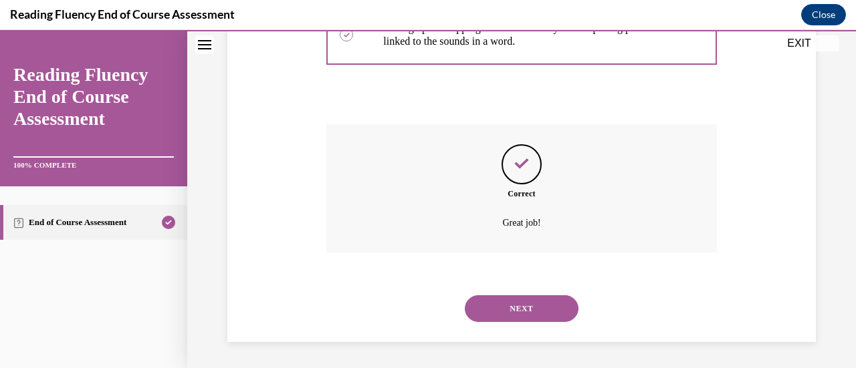
click at [525, 309] on button "NEXT" at bounding box center [522, 308] width 114 height 27
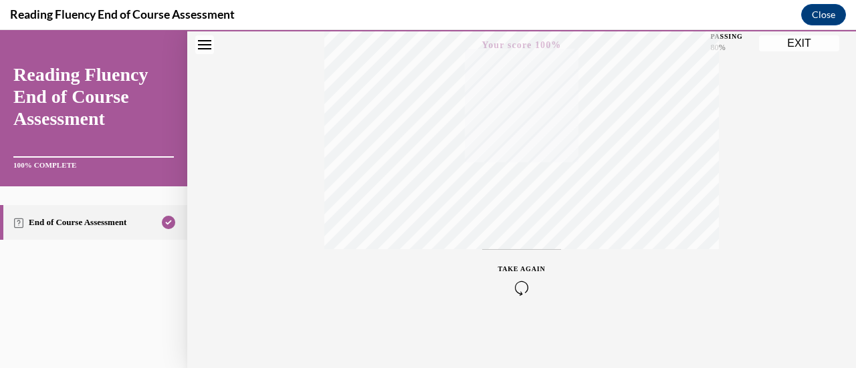
scroll to position [346, 0]
click at [793, 43] on button "EXIT" at bounding box center [799, 43] width 80 height 16
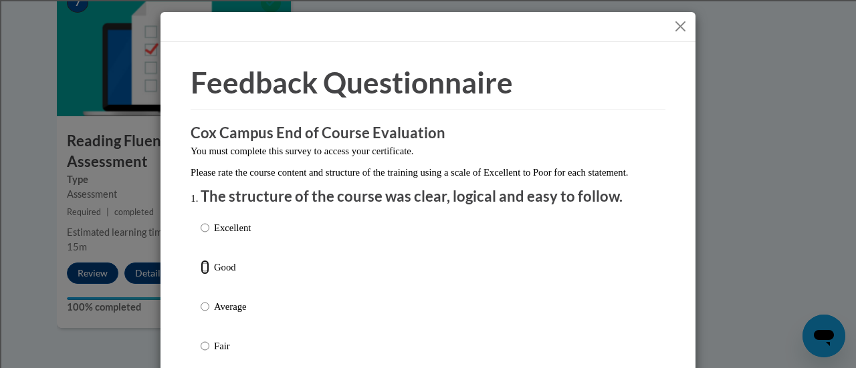
click at [201, 275] on input "Good" at bounding box center [205, 267] width 9 height 15
radio input "true"
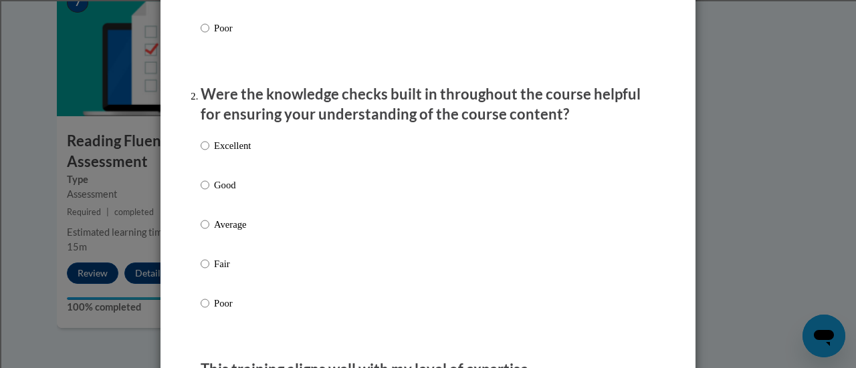
scroll to position [362, 0]
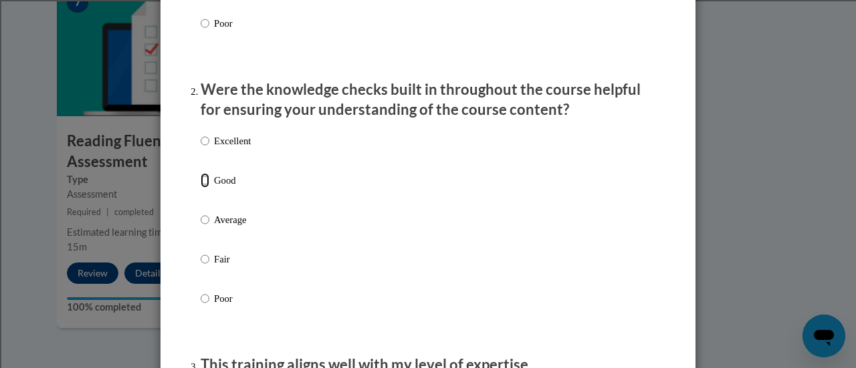
click at [201, 188] on input "Good" at bounding box center [205, 180] width 9 height 15
radio input "true"
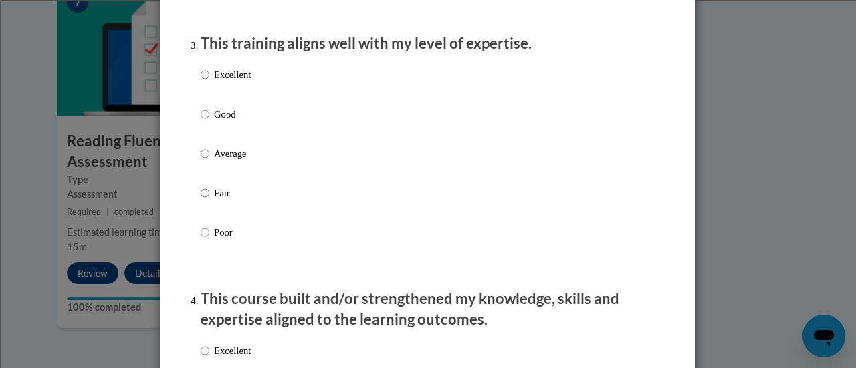
scroll to position [684, 0]
click at [201, 121] on input "Good" at bounding box center [205, 113] width 9 height 15
radio input "true"
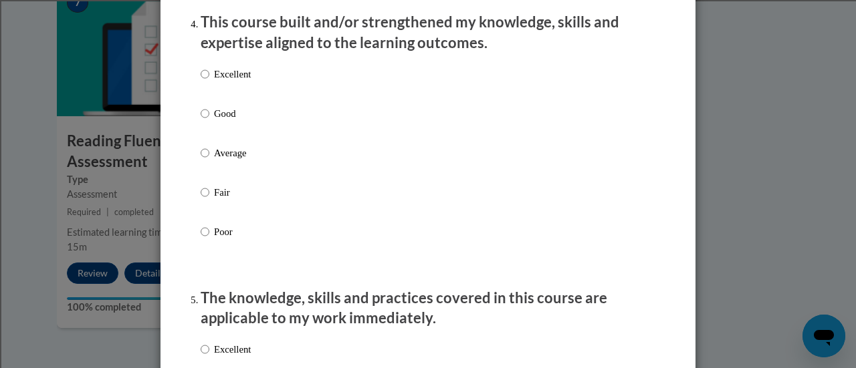
scroll to position [962, 0]
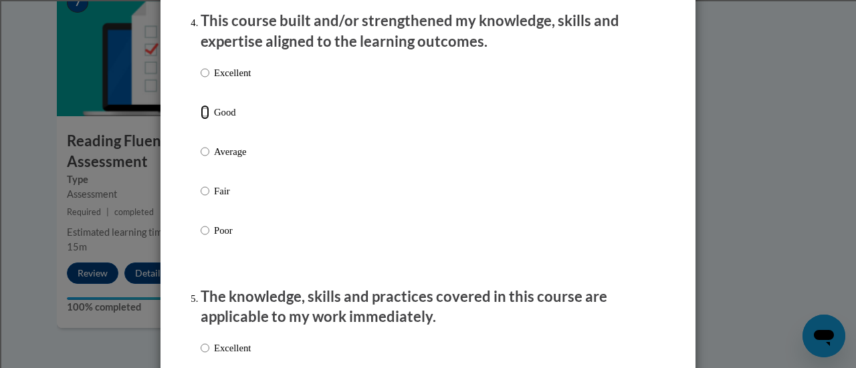
click at [201, 119] on input "Good" at bounding box center [205, 112] width 9 height 15
radio input "true"
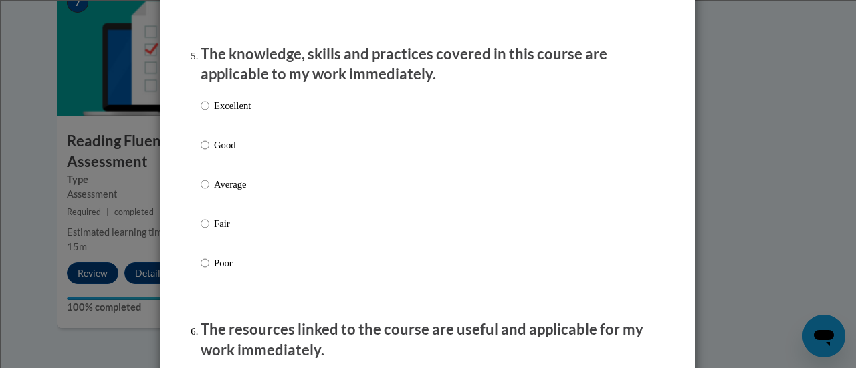
scroll to position [1205, 0]
click at [201, 152] on input "Good" at bounding box center [205, 144] width 9 height 15
radio input "true"
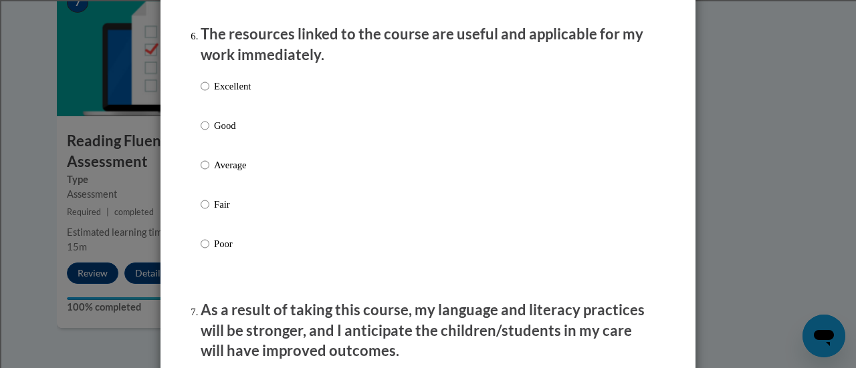
scroll to position [1503, 0]
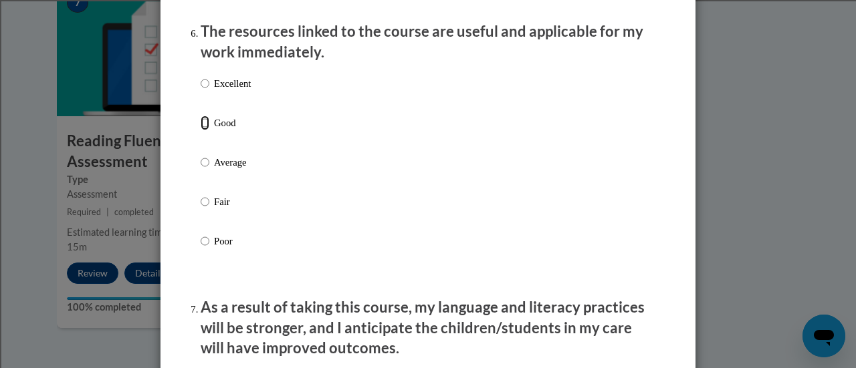
click at [201, 130] on input "Good" at bounding box center [205, 123] width 9 height 15
radio input "true"
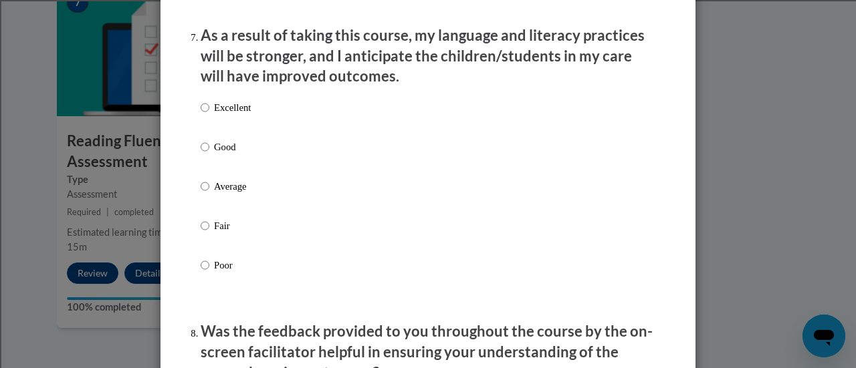
scroll to position [1775, 0]
click at [201, 154] on input "Good" at bounding box center [205, 146] width 9 height 15
radio input "true"
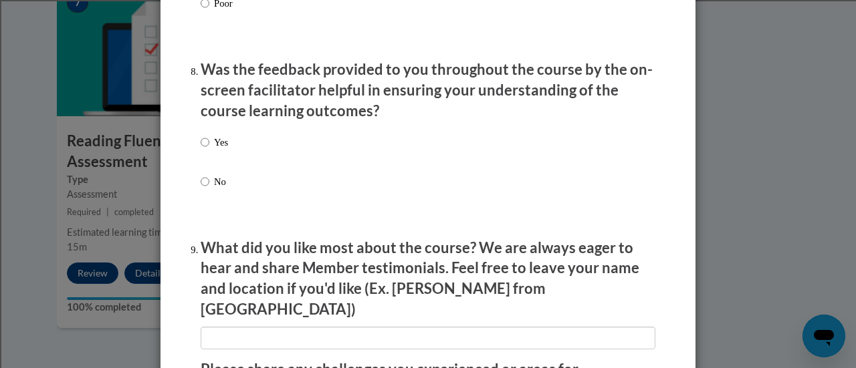
scroll to position [2052, 0]
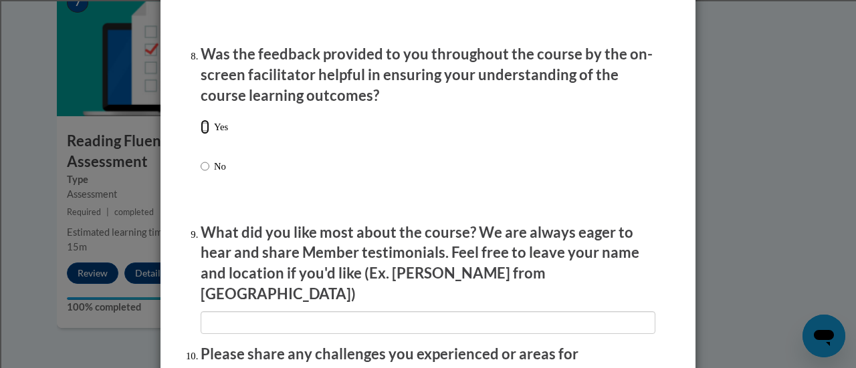
click at [201, 134] on input "Yes" at bounding box center [205, 127] width 9 height 15
radio input "true"
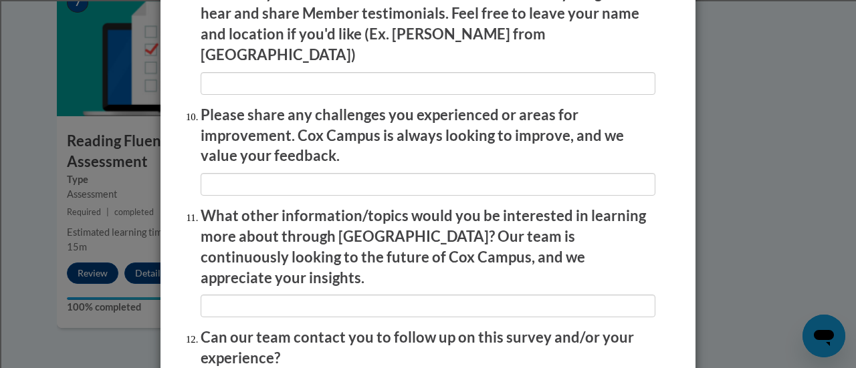
scroll to position [2411, 0]
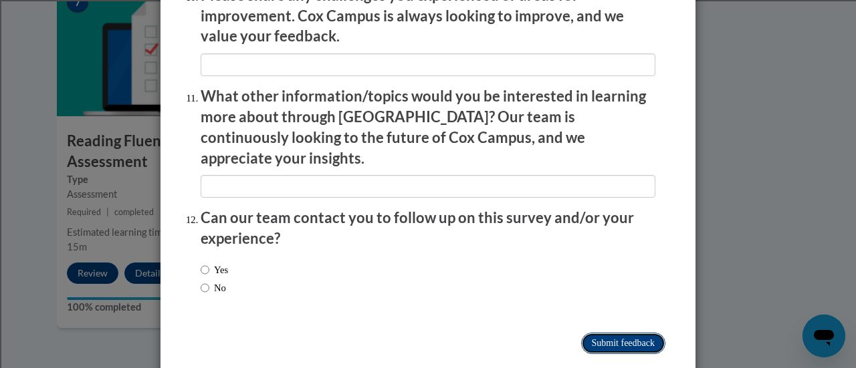
click at [593, 333] on input "Submit feedback" at bounding box center [623, 343] width 84 height 21
